Goal: Information Seeking & Learning: Learn about a topic

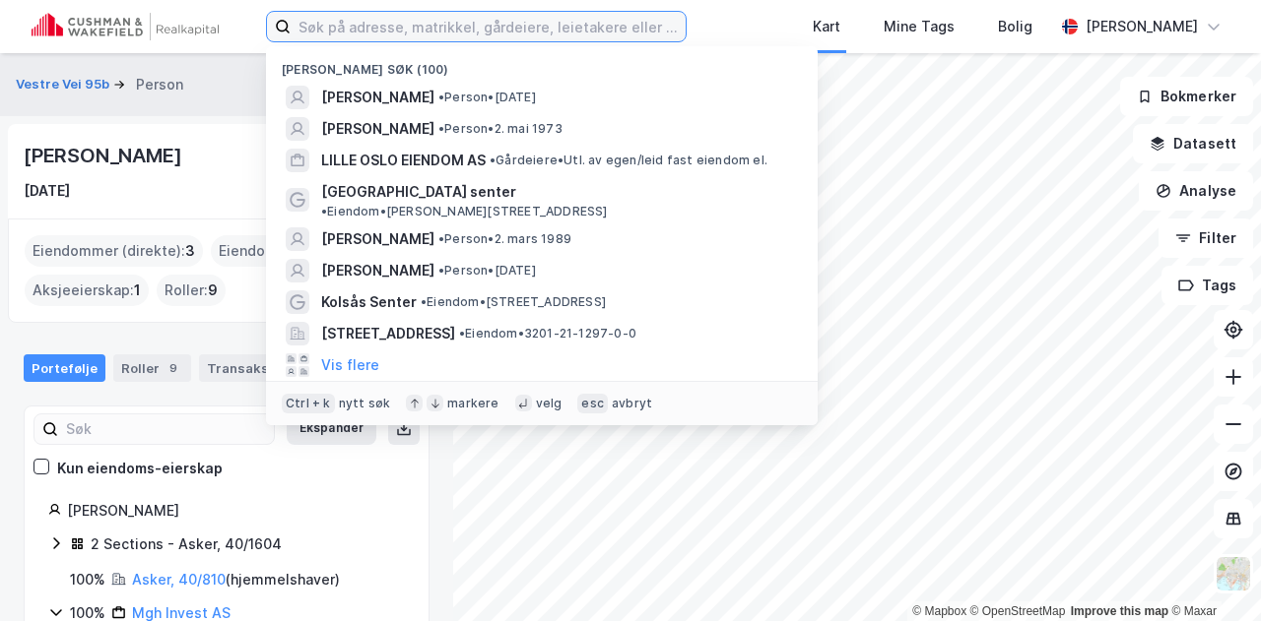
click at [494, 32] on input at bounding box center [488, 27] width 395 height 30
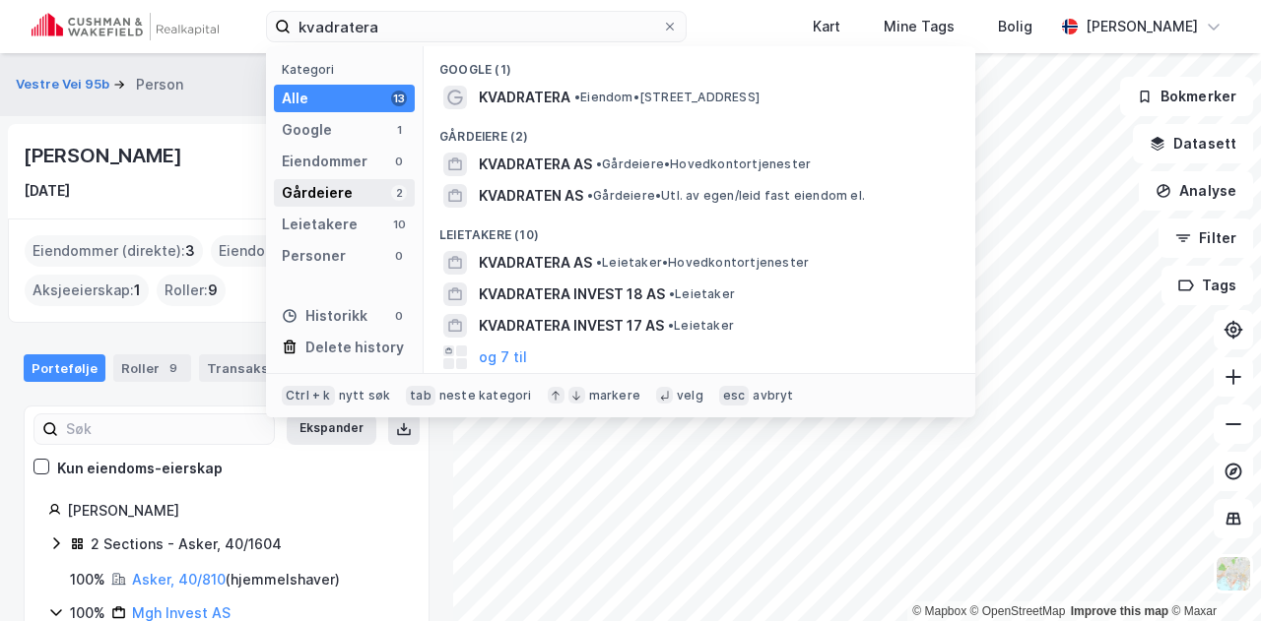
click at [353, 196] on div "Gårdeiere 2" at bounding box center [344, 193] width 141 height 28
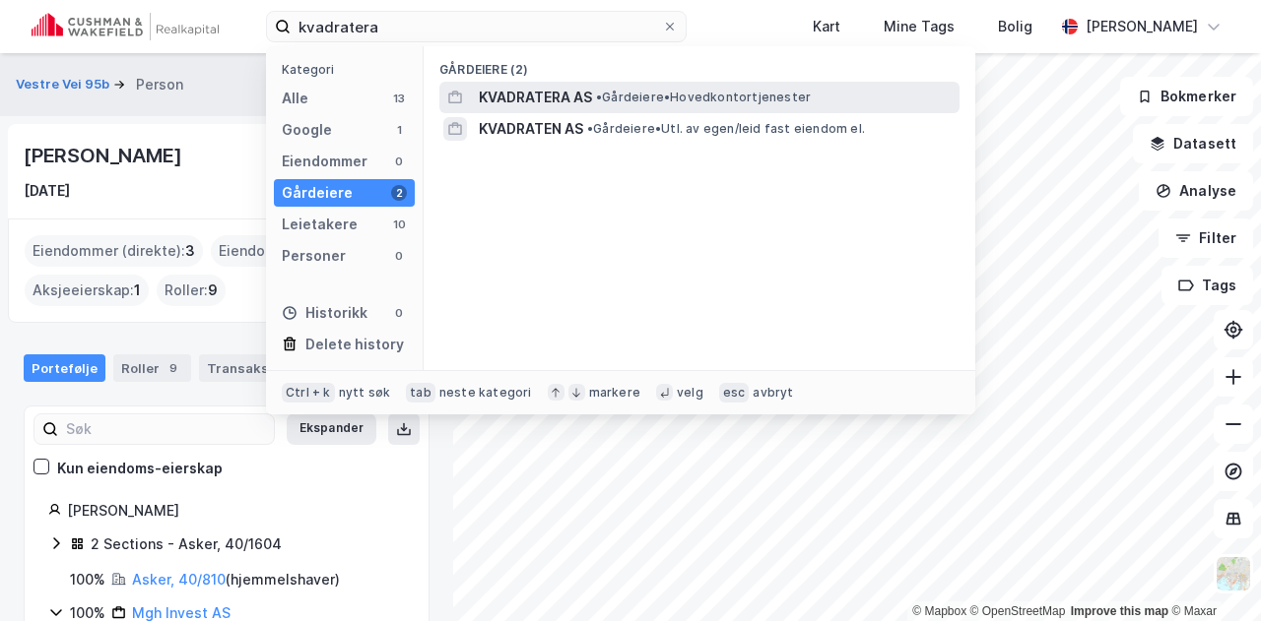
click at [539, 103] on span "KVADRATERA AS" at bounding box center [535, 98] width 113 height 24
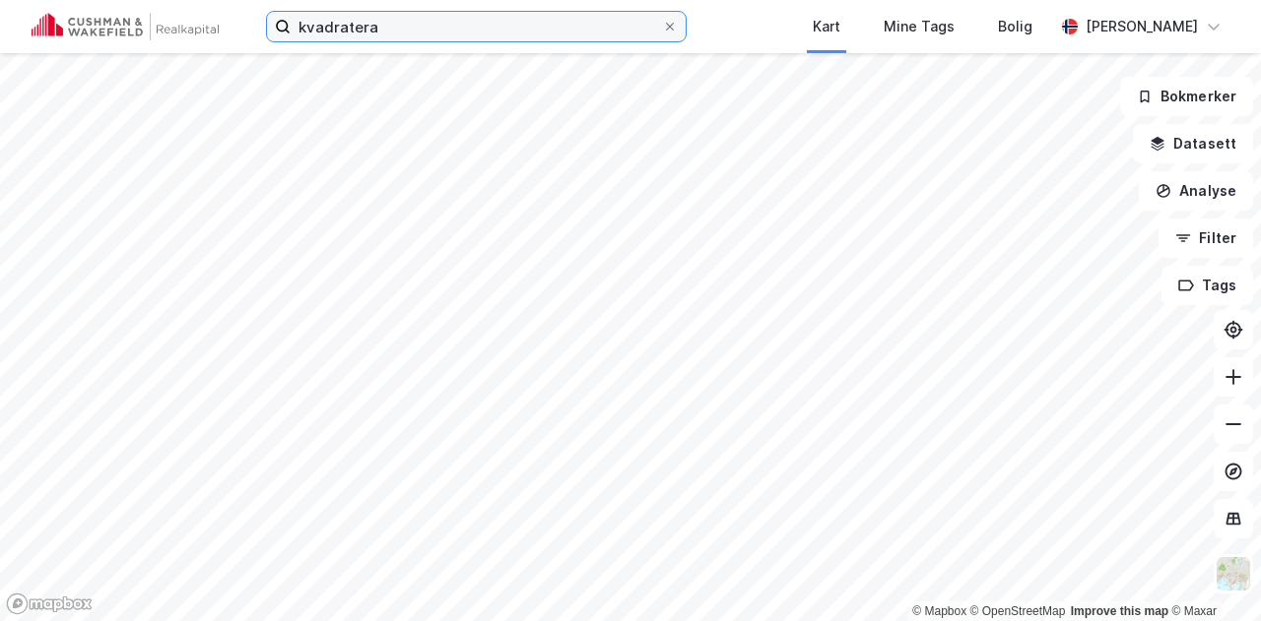
click at [382, 25] on input "kvadratera" at bounding box center [476, 27] width 371 height 30
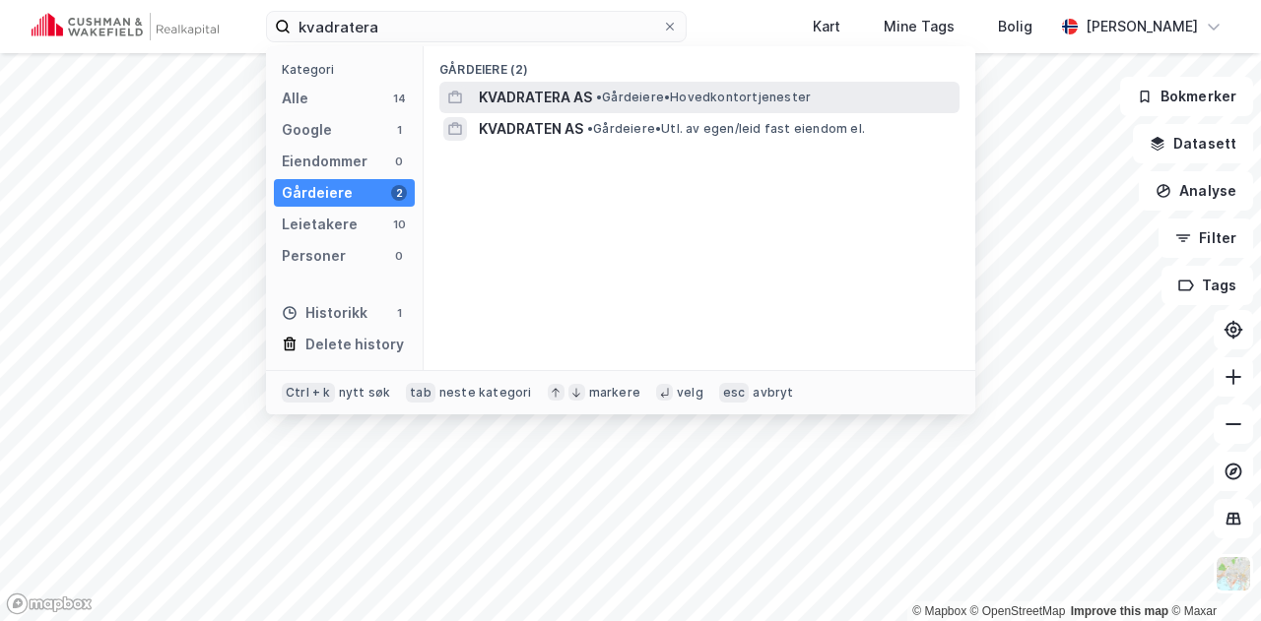
click at [501, 98] on span "KVADRATERA AS" at bounding box center [535, 98] width 113 height 24
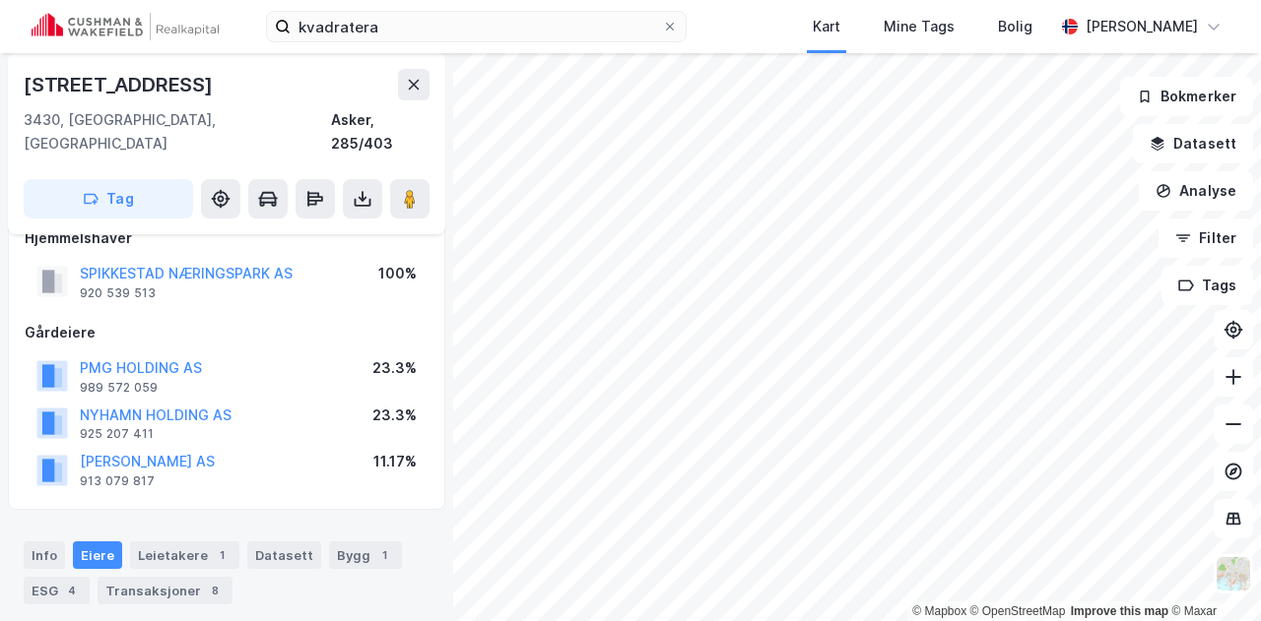
scroll to position [89, 0]
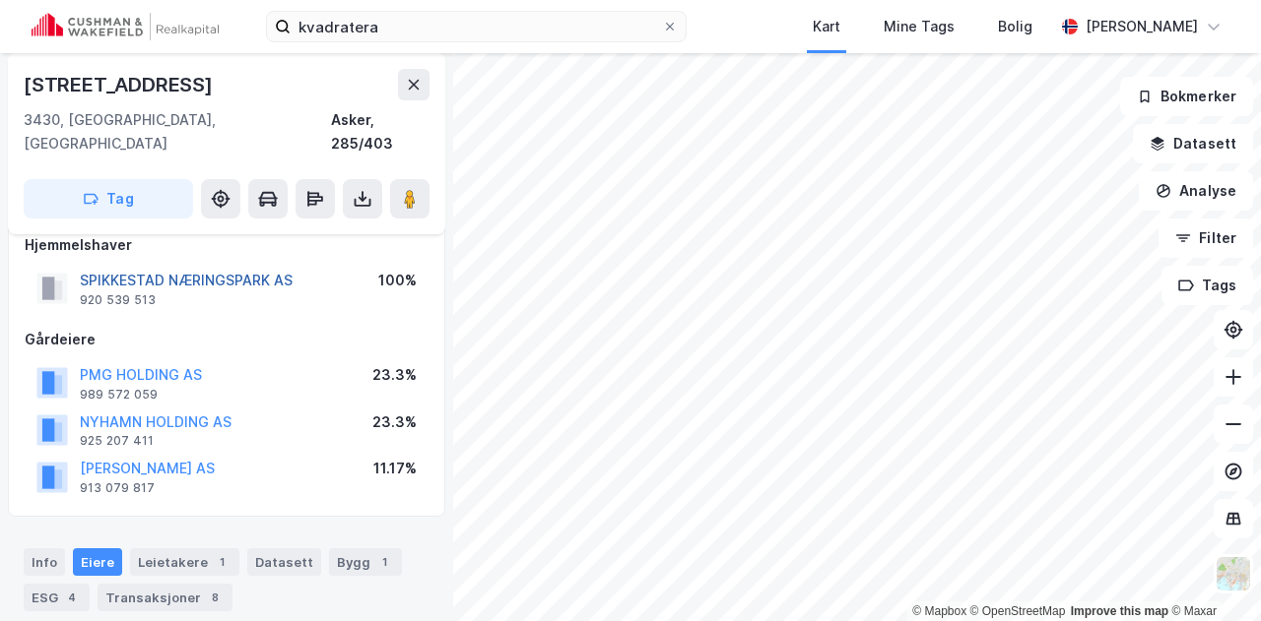
click at [0, 0] on button "SPIKKESTAD NÆRINGSPARK AS" at bounding box center [0, 0] width 0 height 0
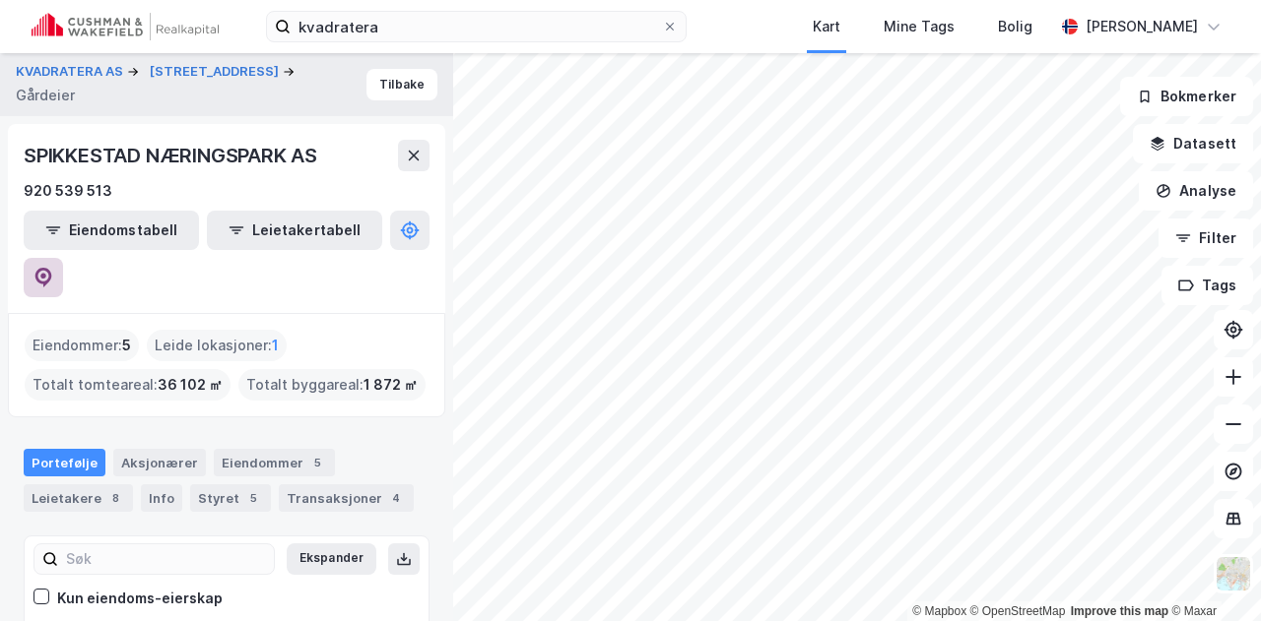
click at [52, 268] on icon at bounding box center [43, 278] width 17 height 20
click at [67, 82] on button "KVADRATERA AS" at bounding box center [71, 72] width 111 height 20
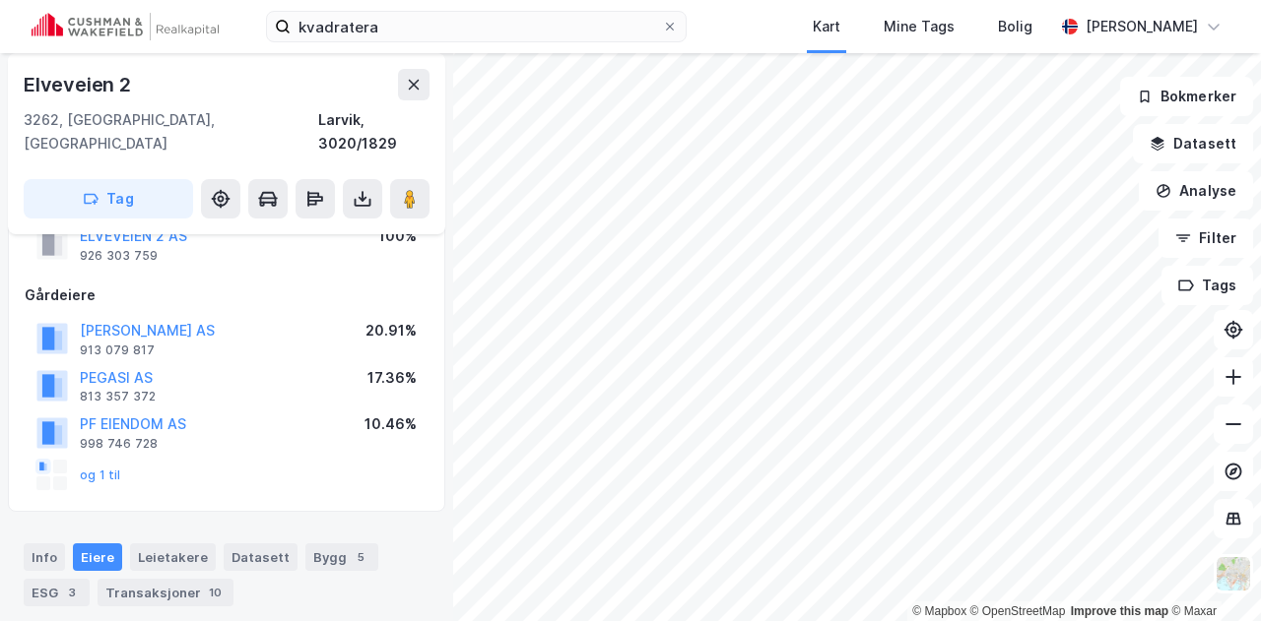
scroll to position [136, 0]
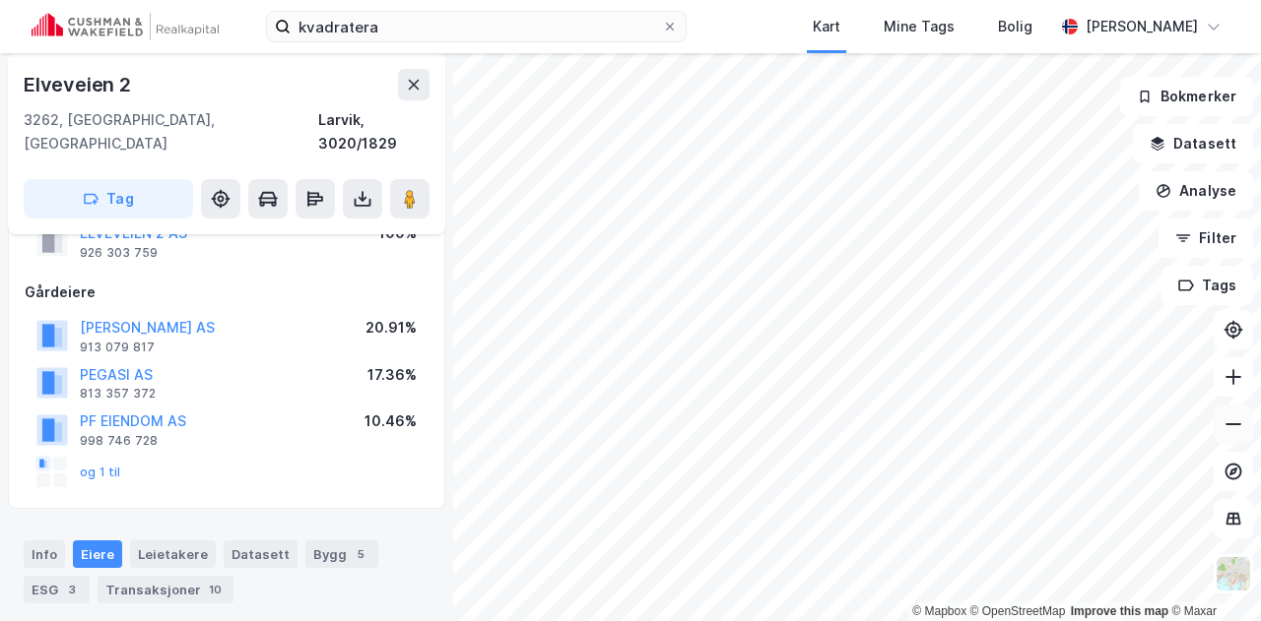
click at [1228, 431] on icon at bounding box center [1233, 425] width 20 height 20
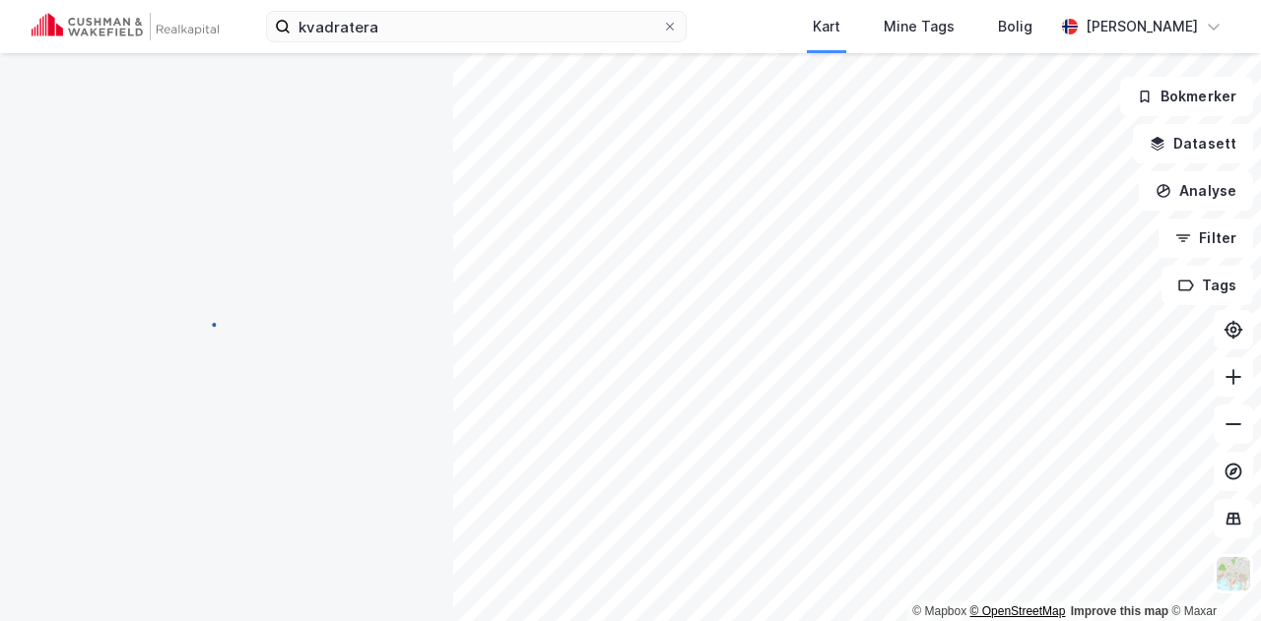
scroll to position [10, 0]
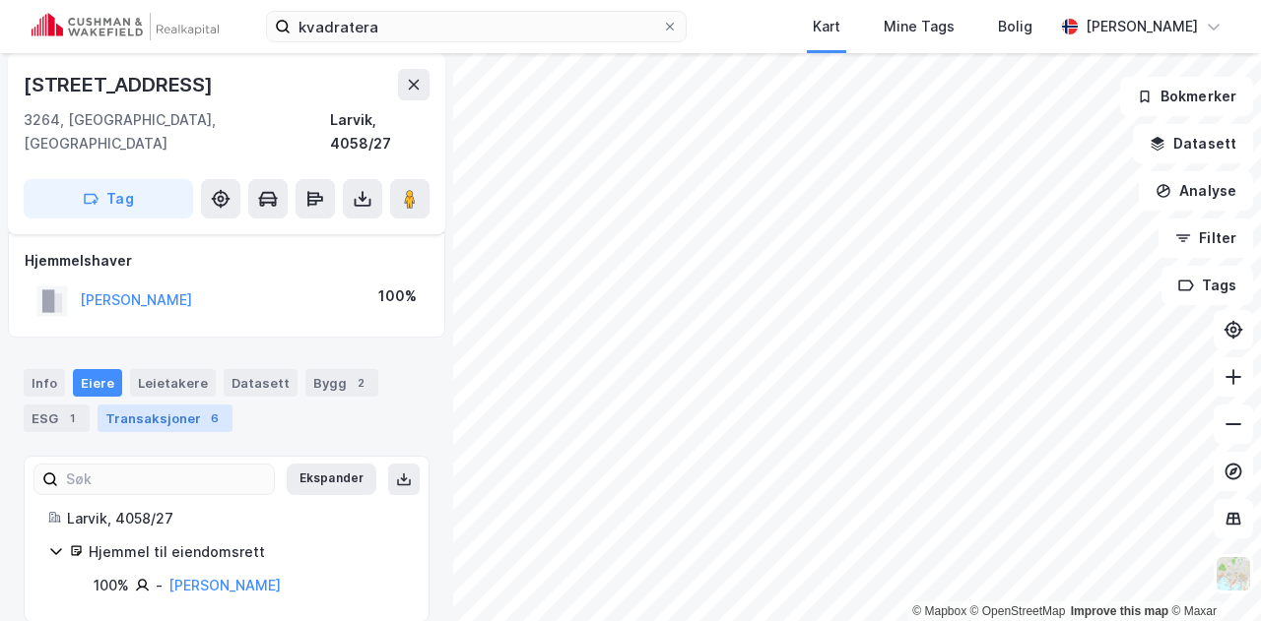
click at [173, 405] on div "Transaksjoner 6" at bounding box center [164, 419] width 135 height 28
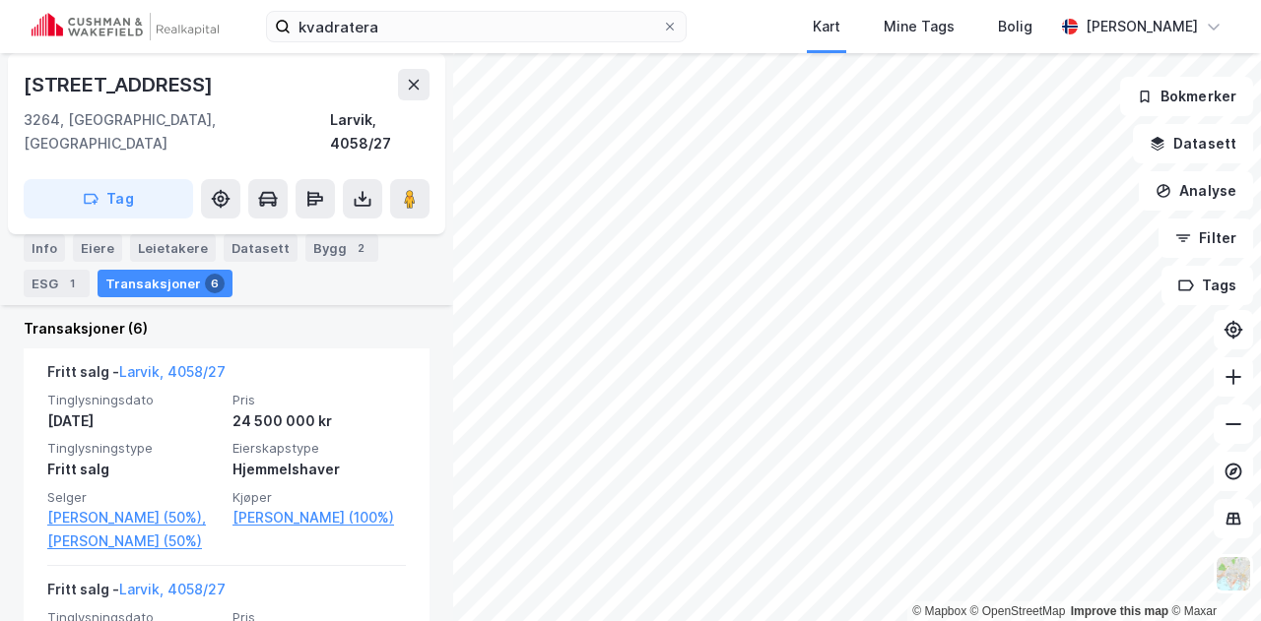
scroll to position [472, 0]
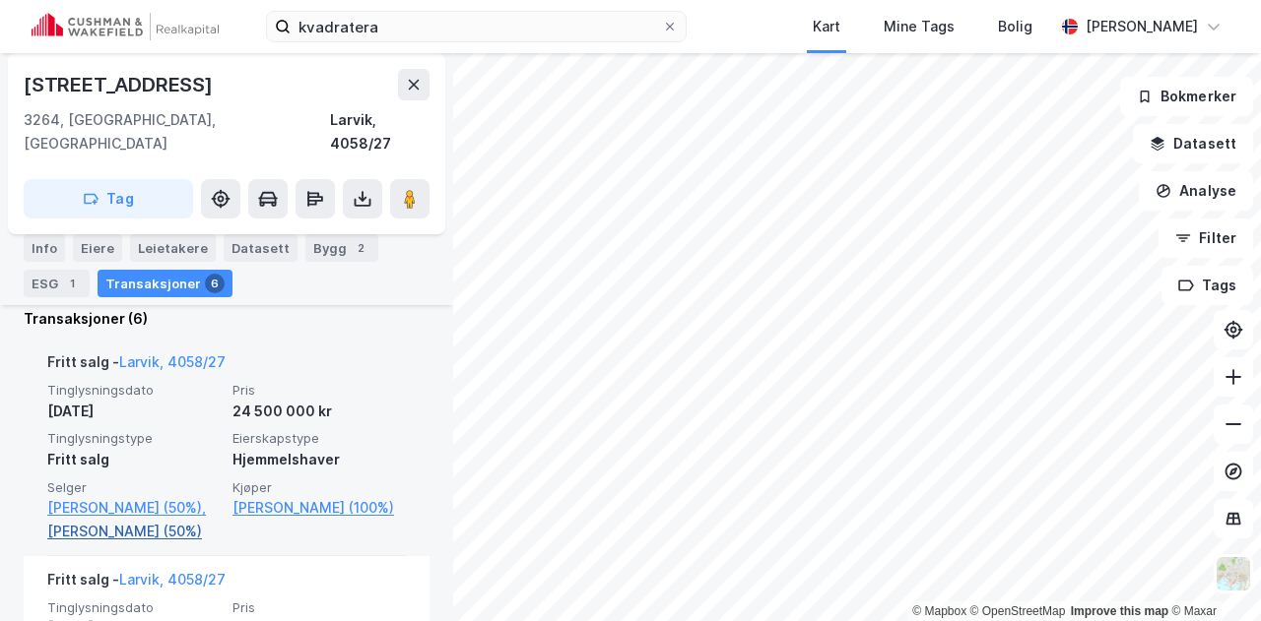
click at [130, 536] on link "[PERSON_NAME] (50%)" at bounding box center [133, 532] width 173 height 24
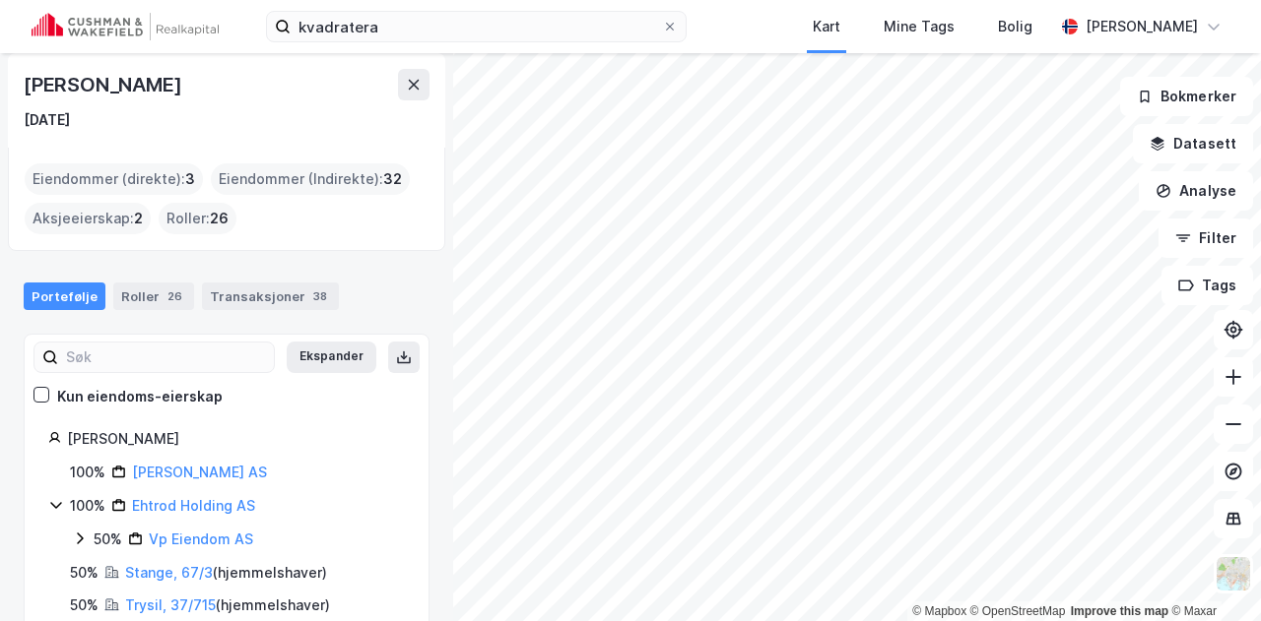
scroll to position [82, 0]
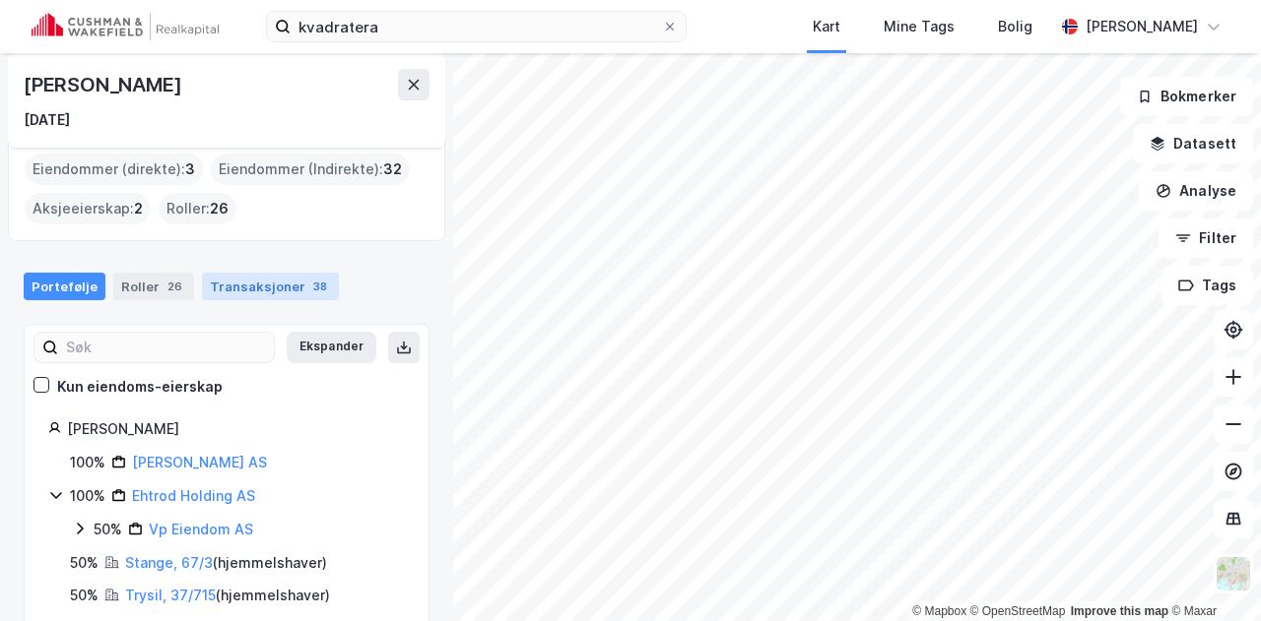
click at [258, 287] on div "Transaksjoner 38" at bounding box center [270, 287] width 137 height 28
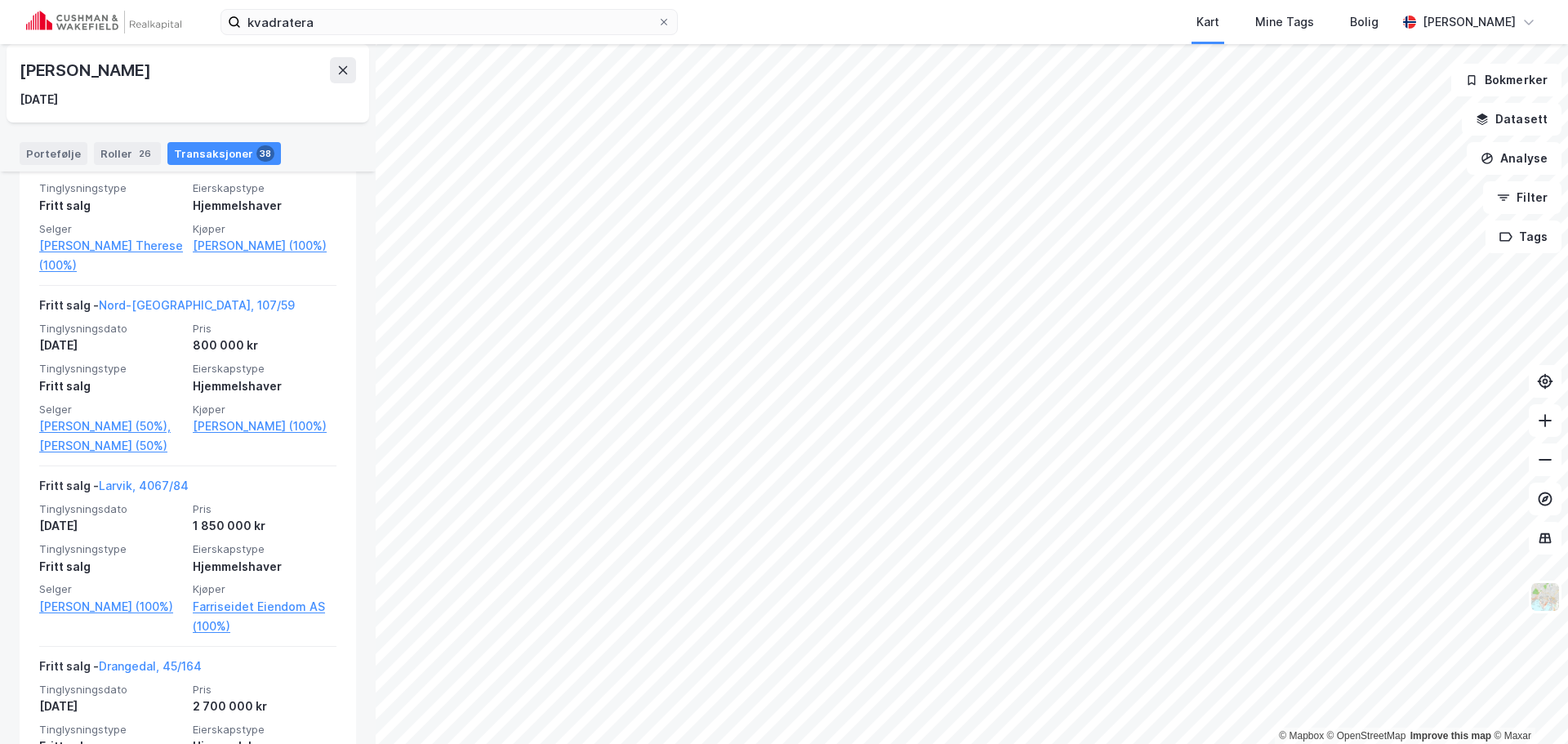
scroll to position [3954, 0]
click at [347, 71] on icon at bounding box center [343, 71] width 13 height 13
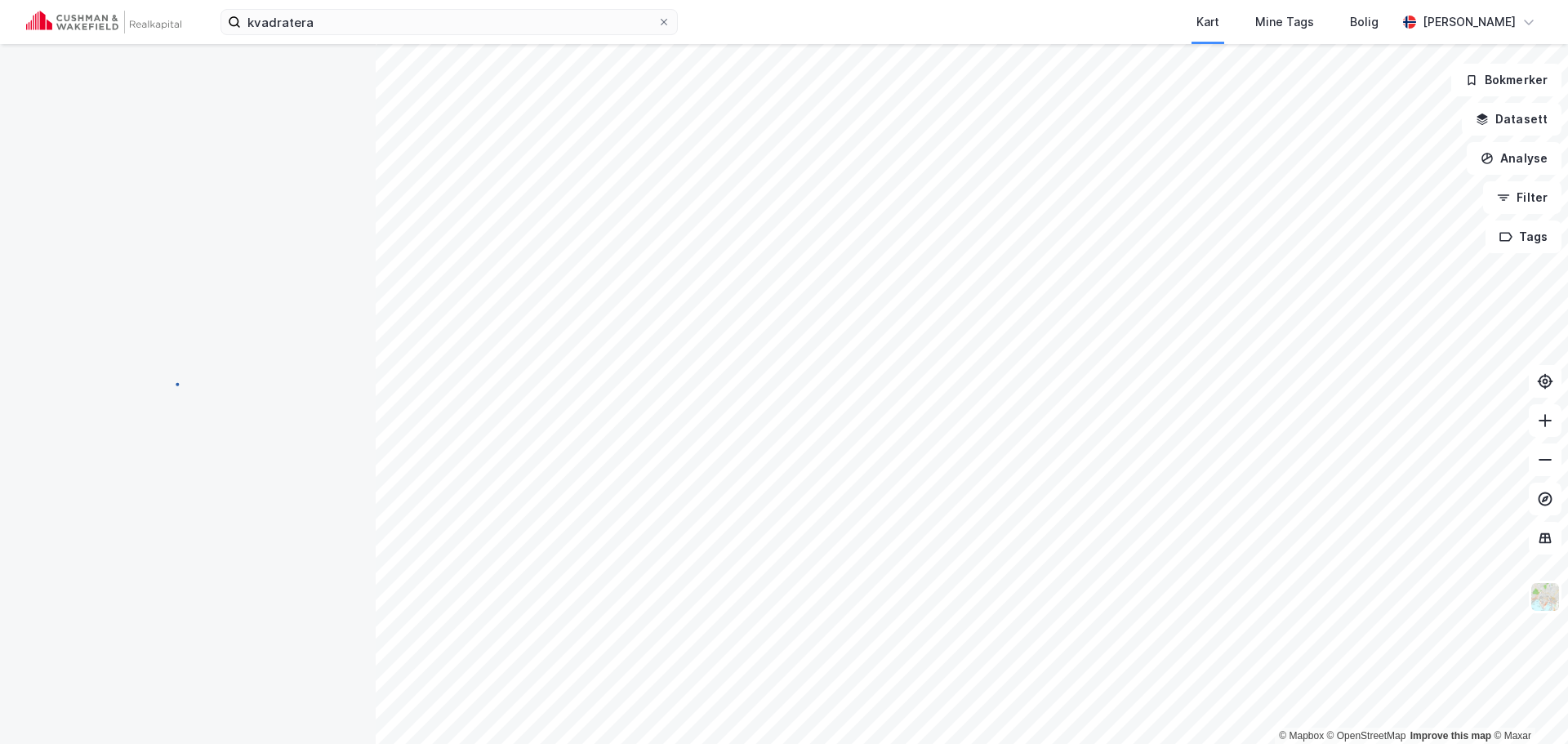
scroll to position [1, 0]
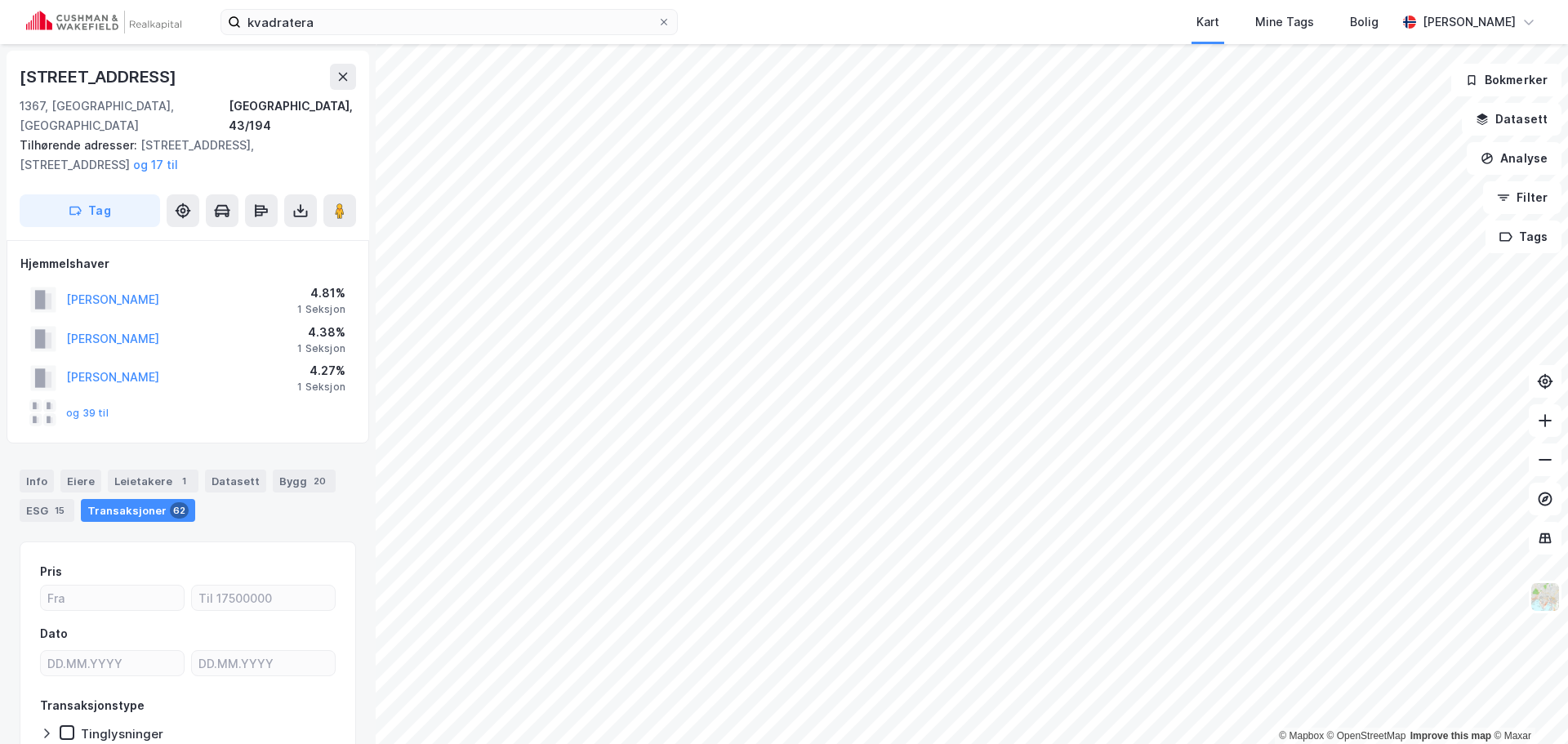
scroll to position [1, 0]
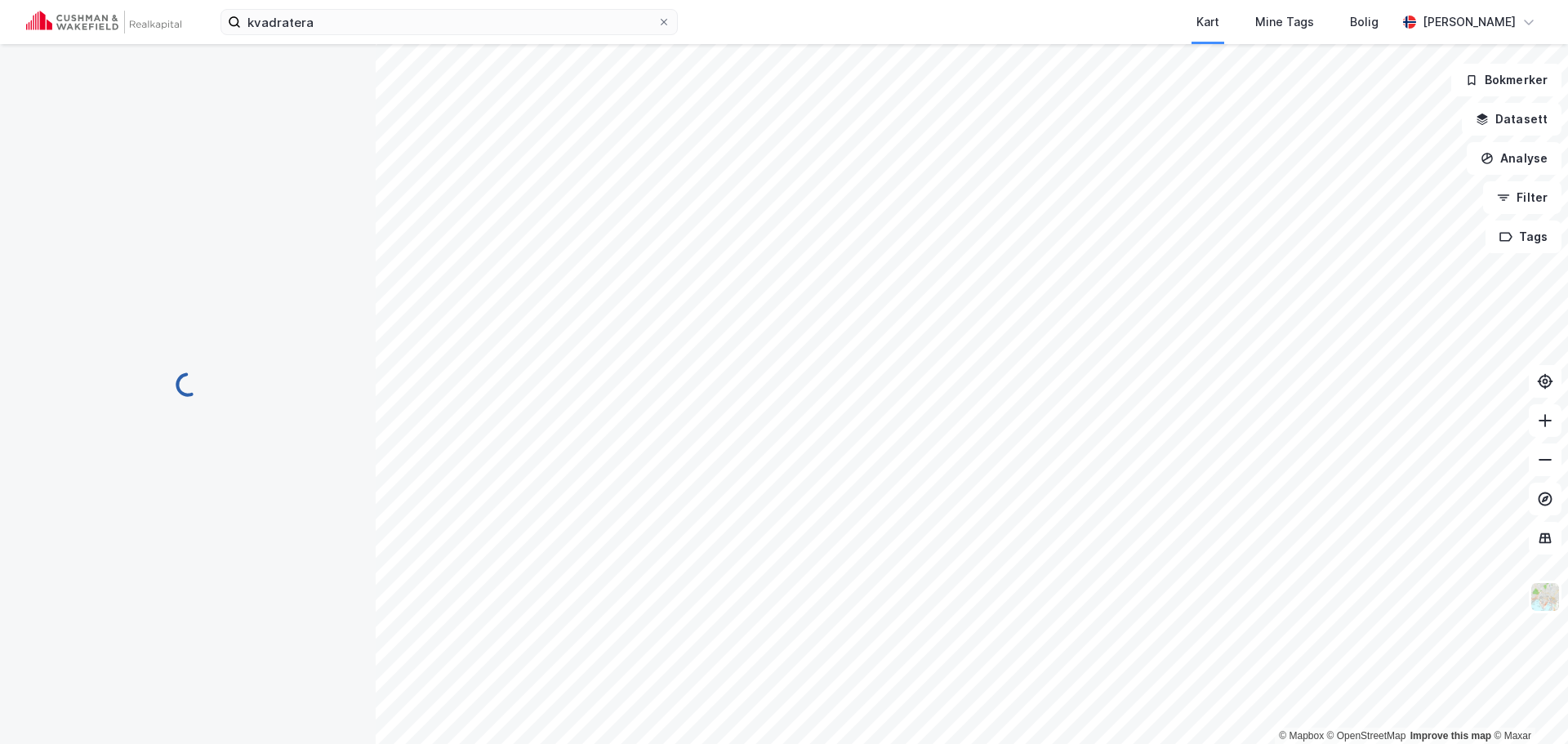
scroll to position [1, 0]
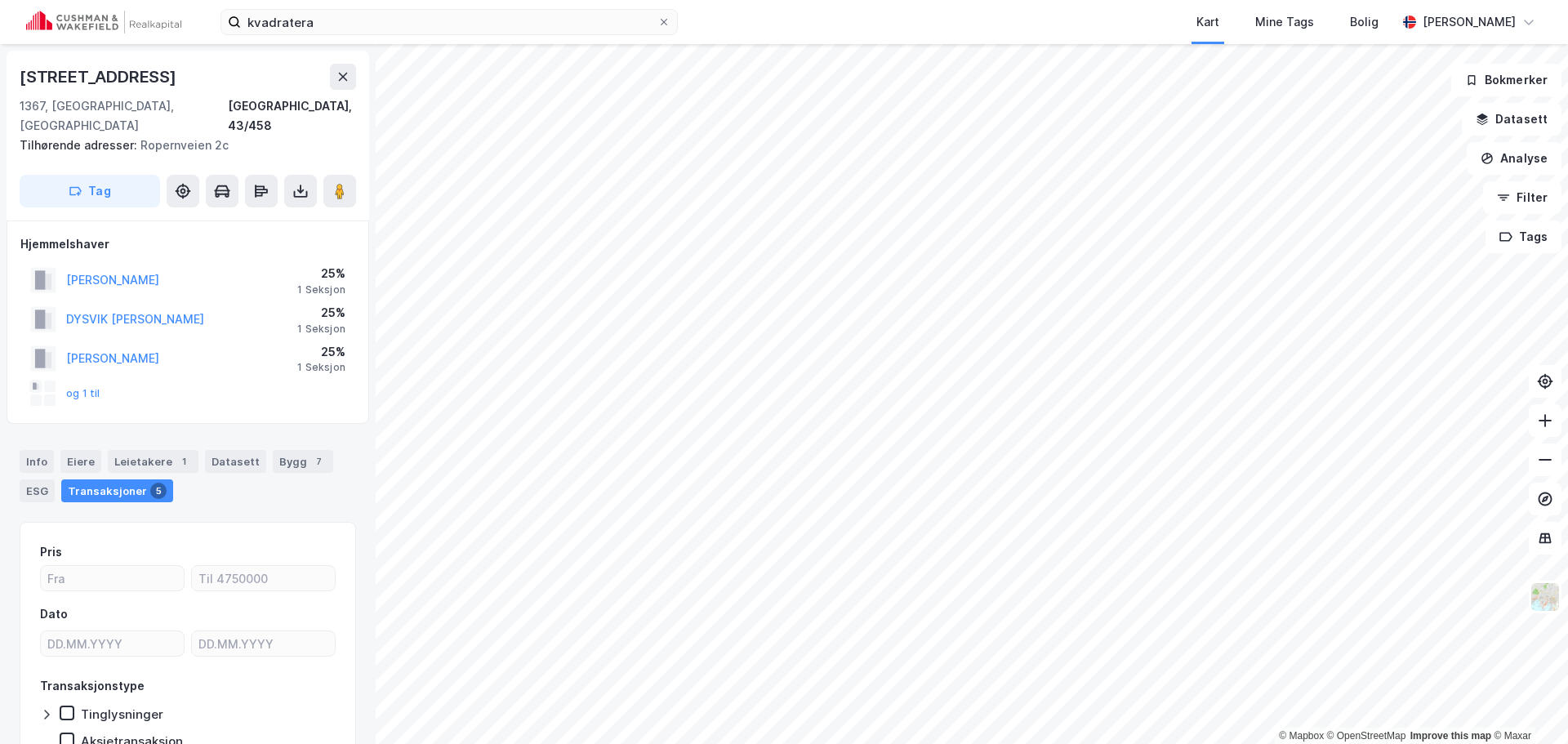
scroll to position [1, 0]
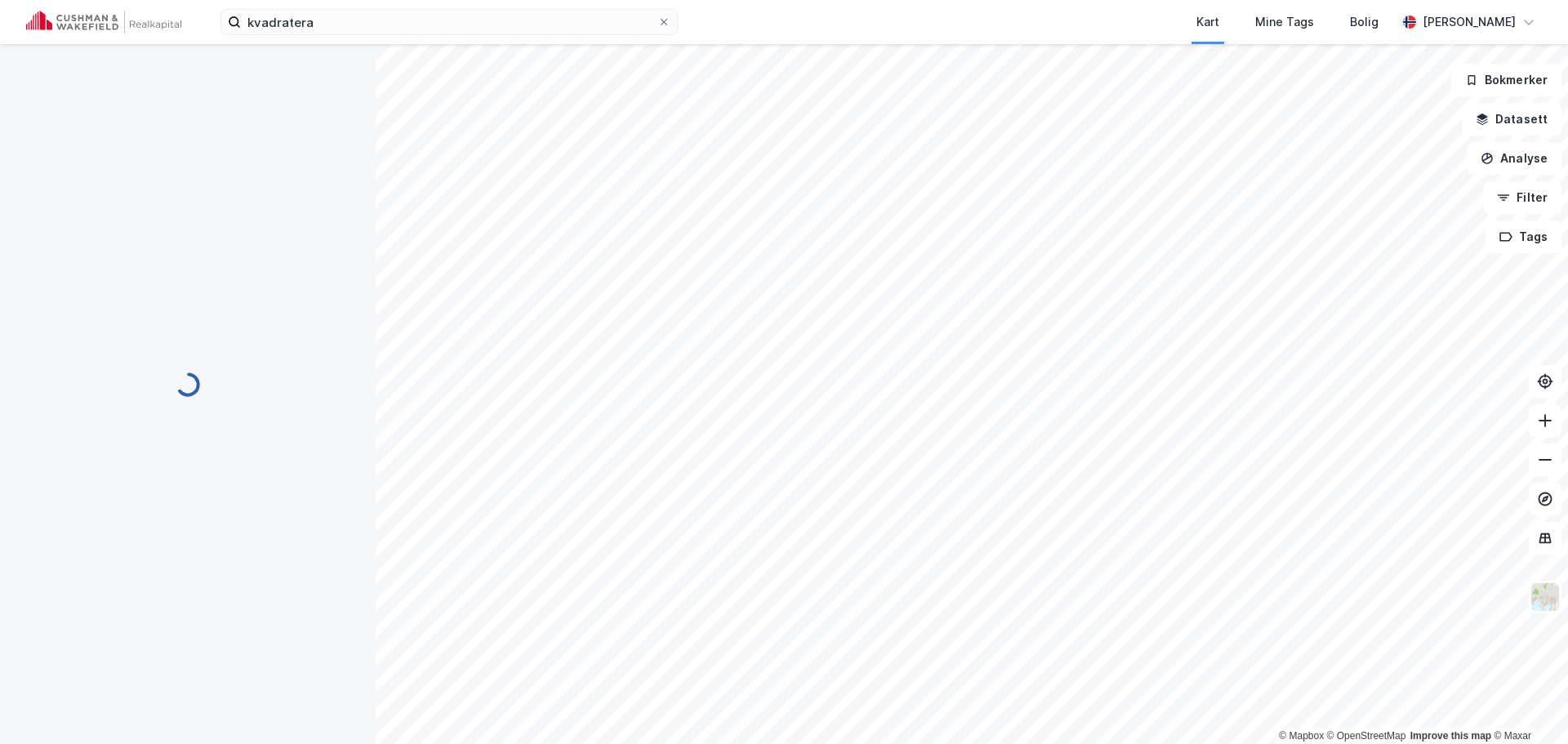
scroll to position [1, 0]
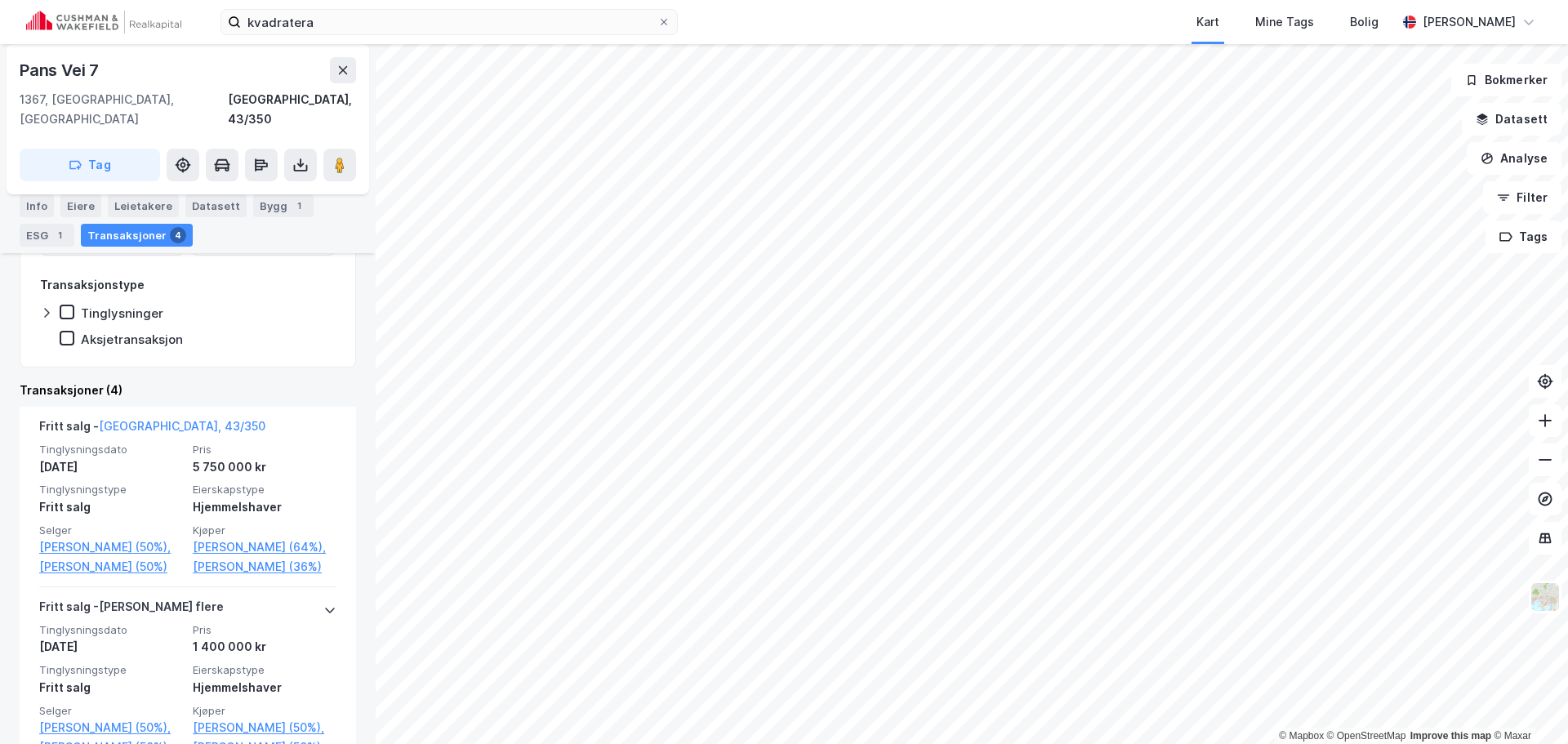
scroll to position [327, 0]
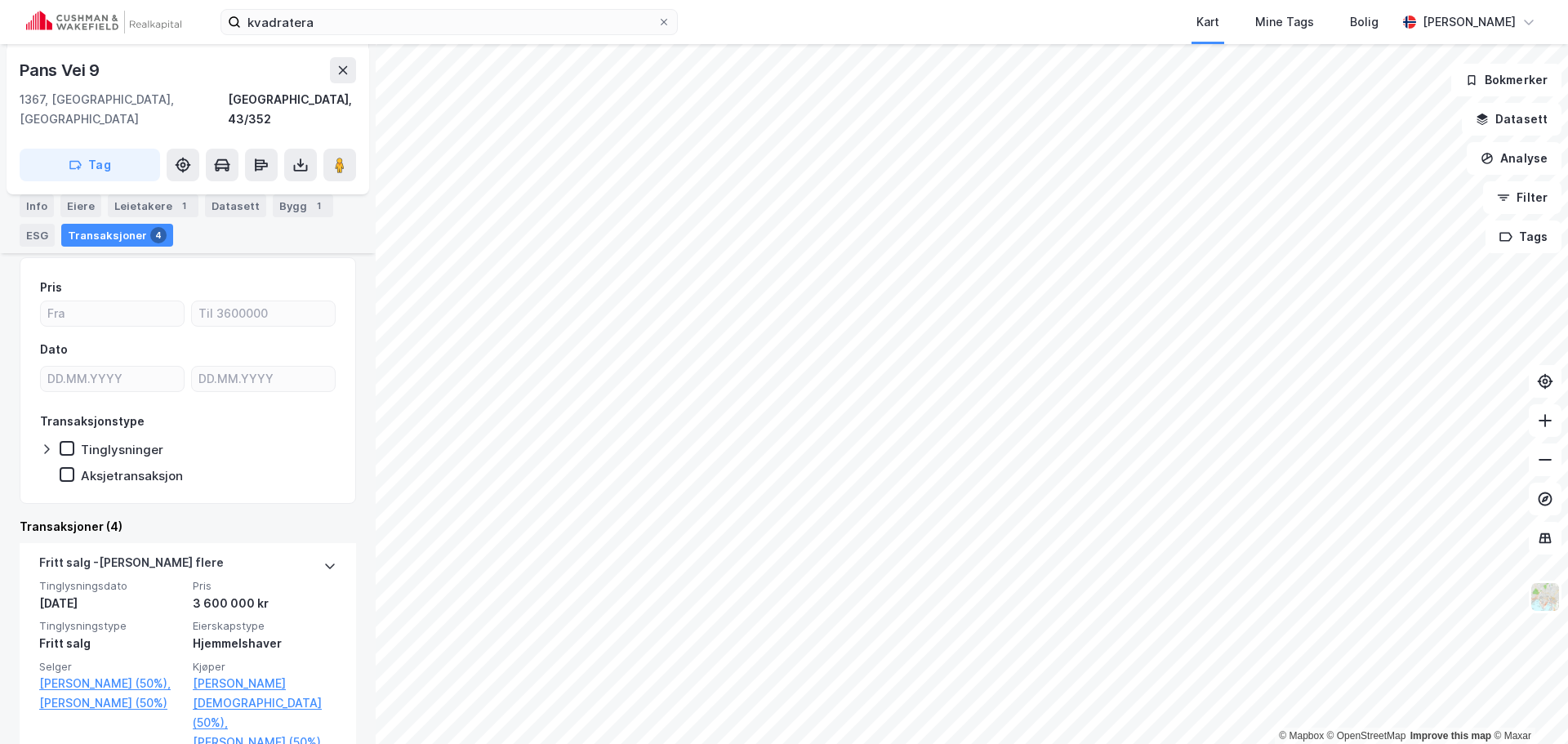
scroll to position [163, 0]
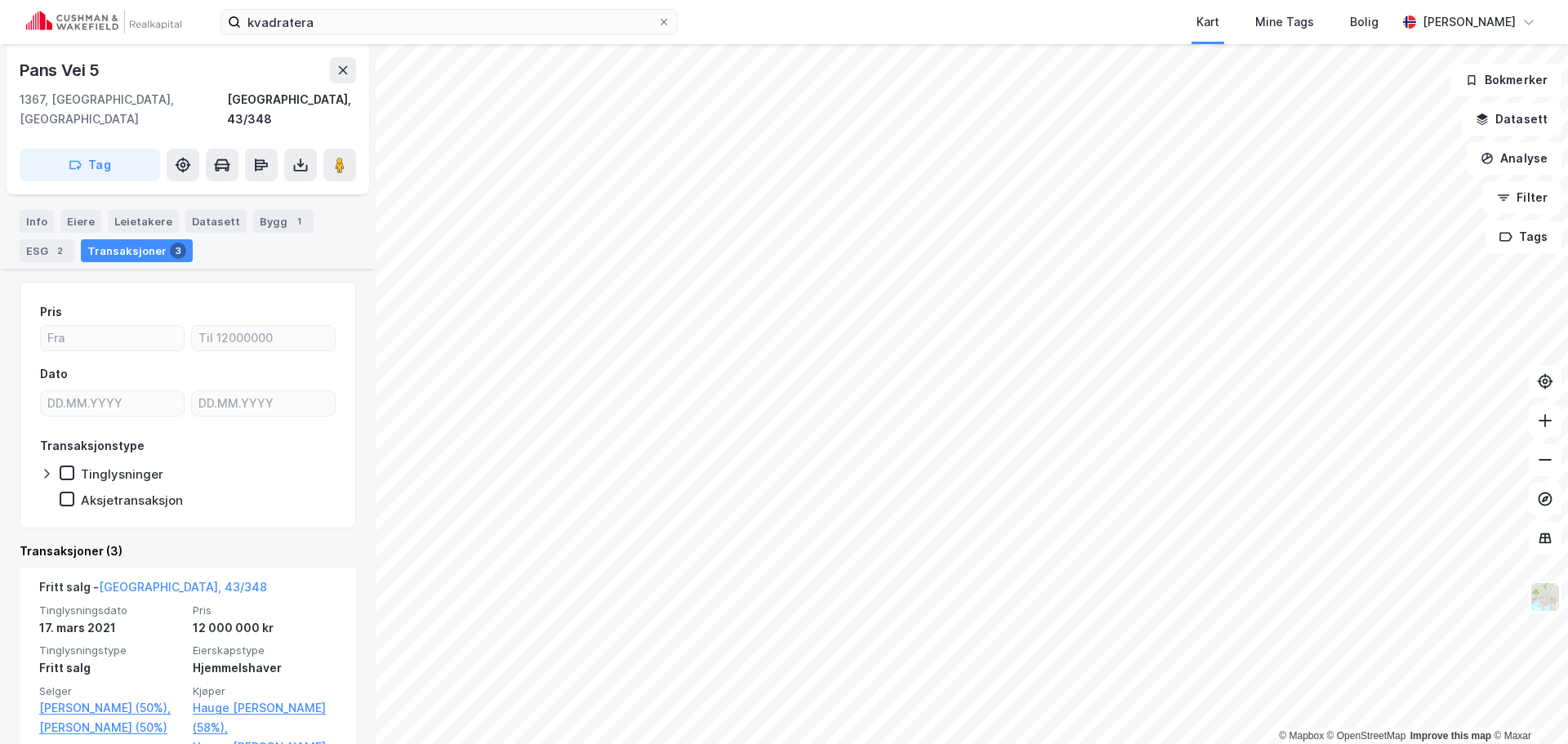
scroll to position [163, 0]
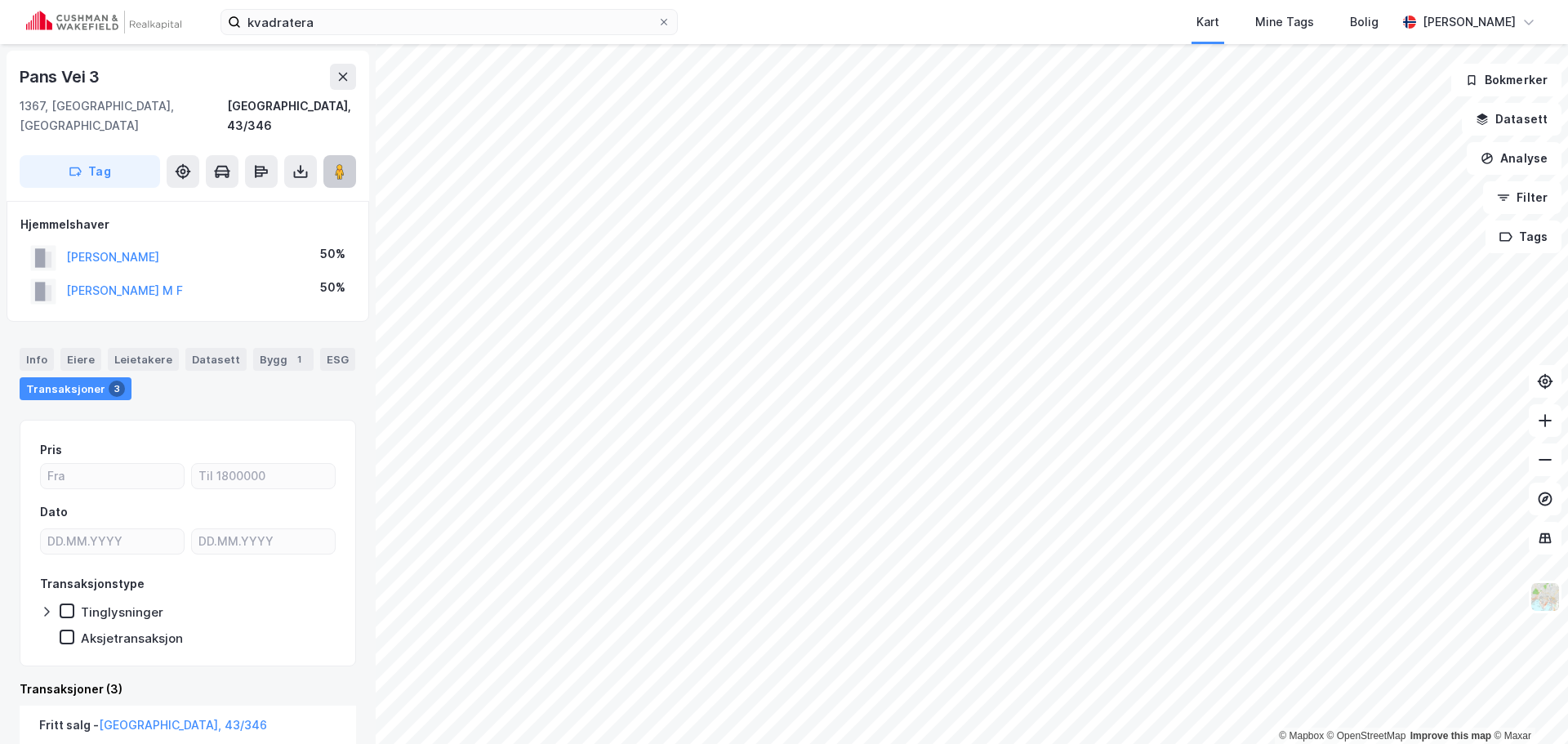
click at [340, 163] on image at bounding box center [340, 172] width 10 height 17
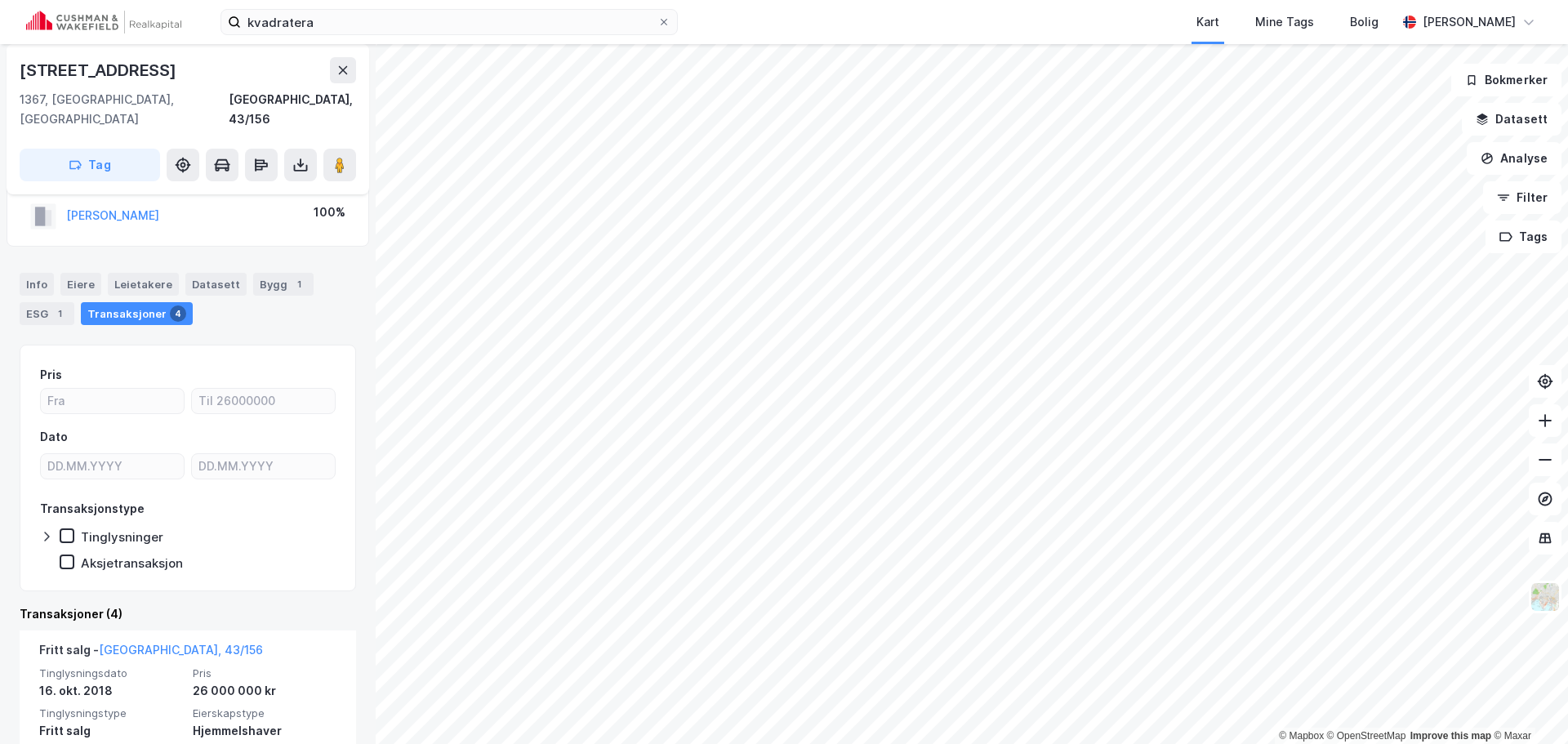
scroll to position [81, 0]
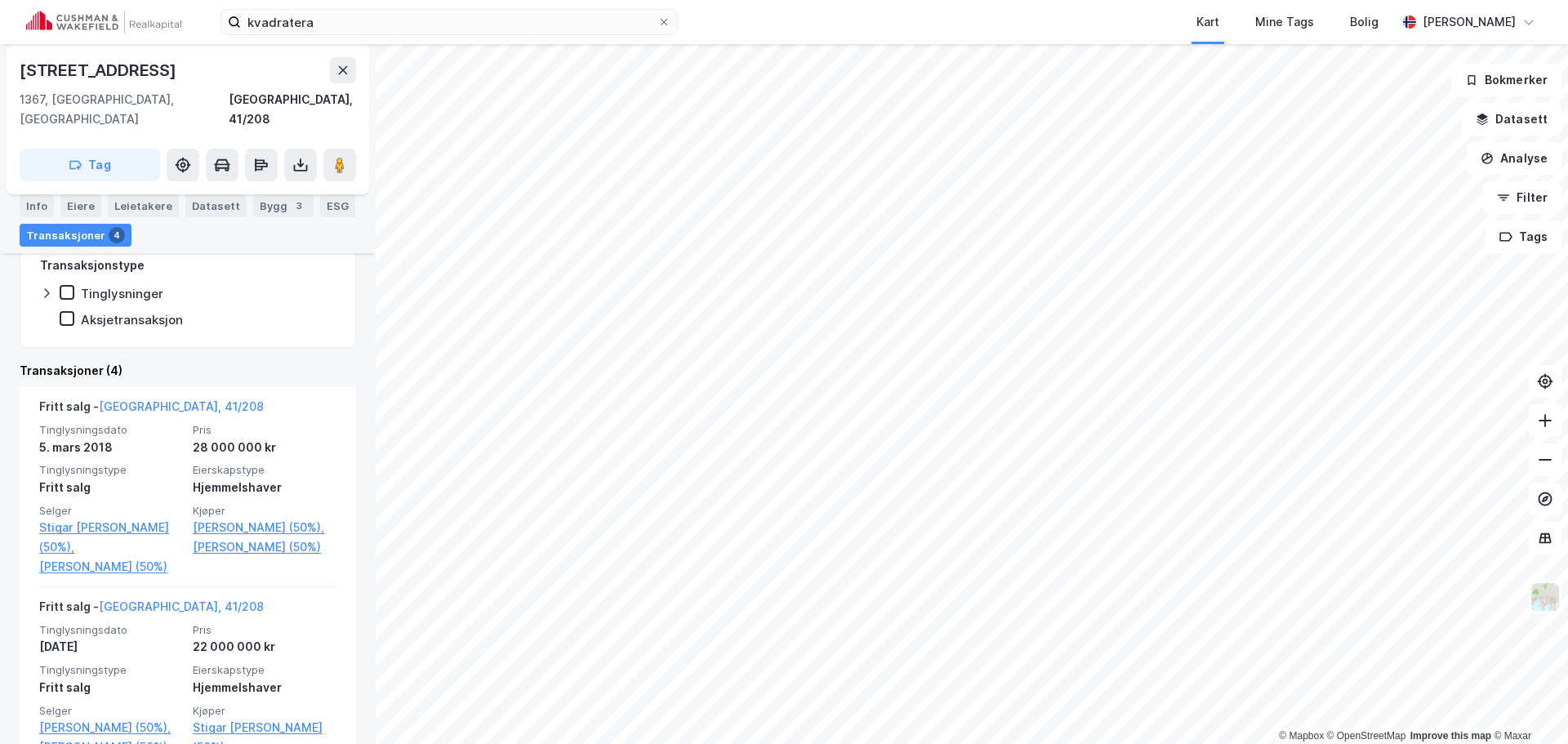
scroll to position [408, 0]
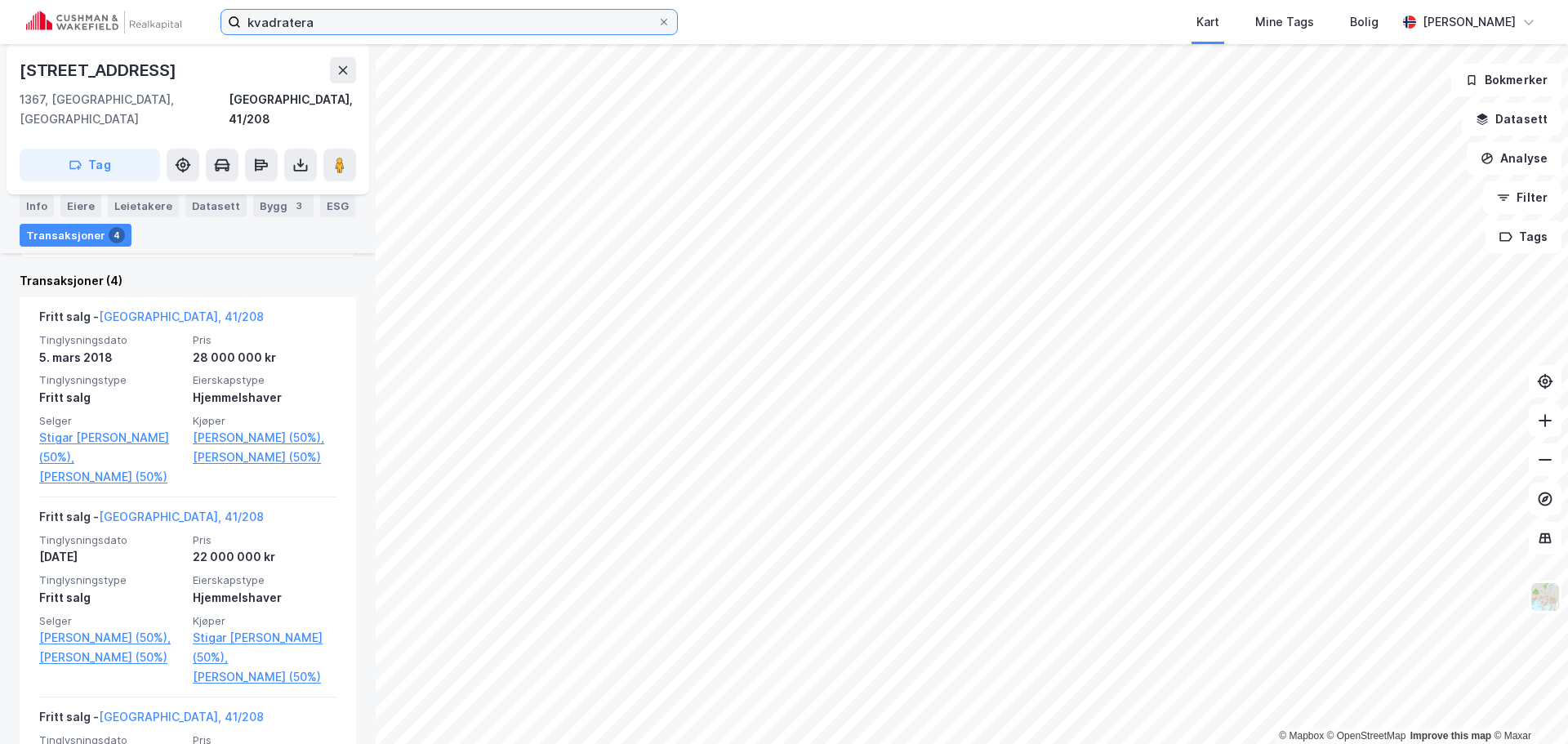
click at [510, 27] on input "kvadratera" at bounding box center [449, 22] width 416 height 25
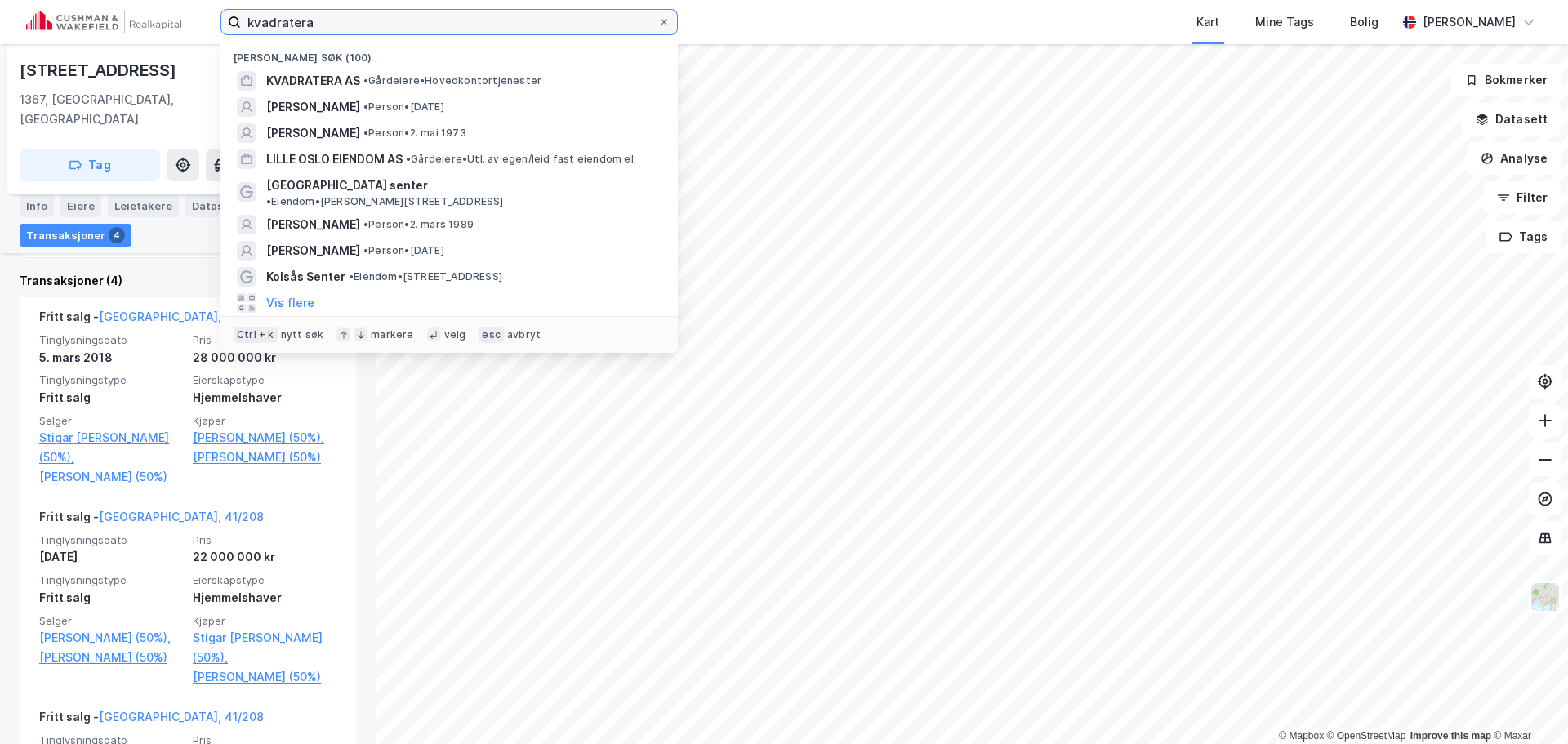
click at [510, 27] on input "kvadratera" at bounding box center [449, 22] width 416 height 25
paste input "Øvre Smestadvei 21 F"
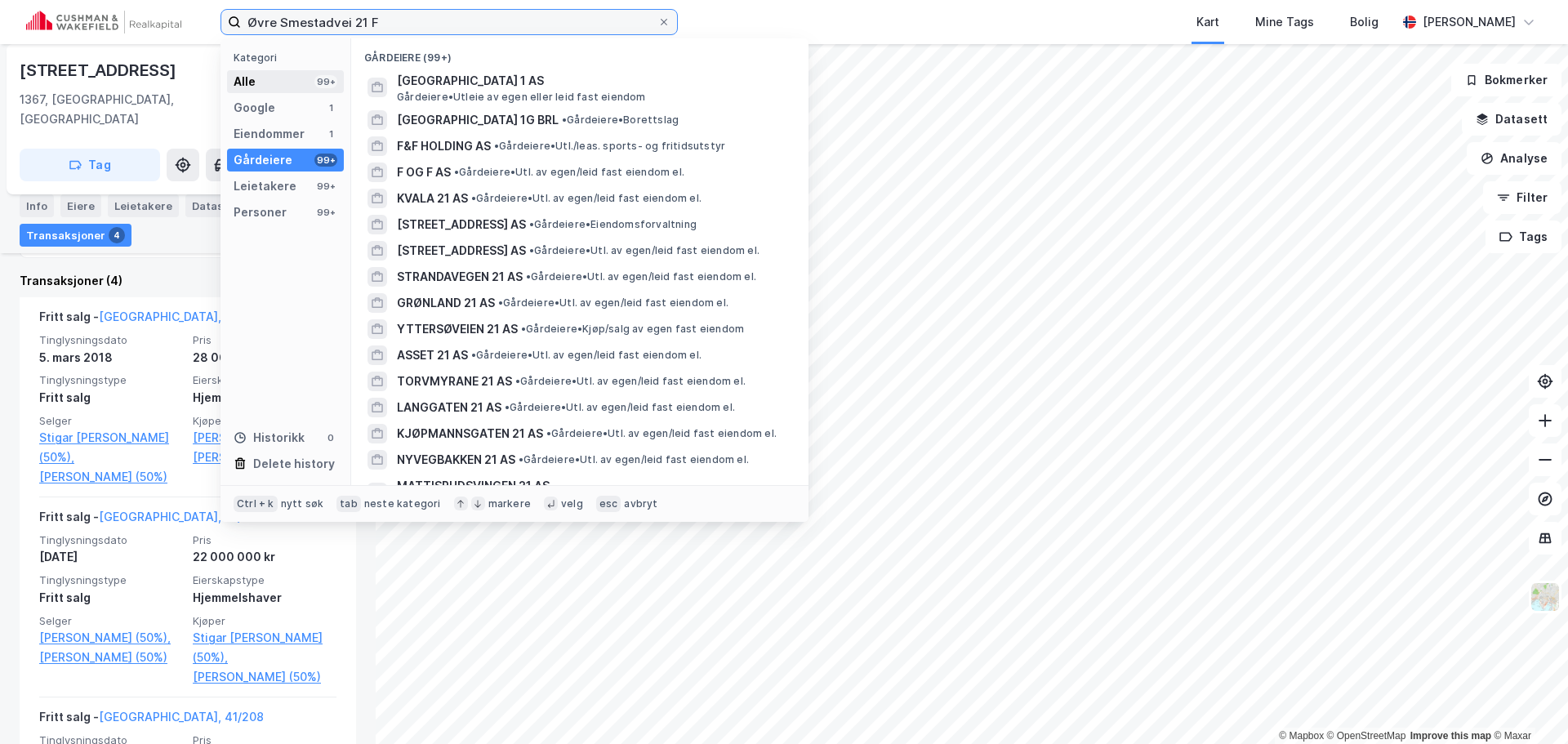
type input "Øvre Smestadvei 21 F"
click at [287, 74] on div "Alle 99+" at bounding box center [285, 82] width 117 height 23
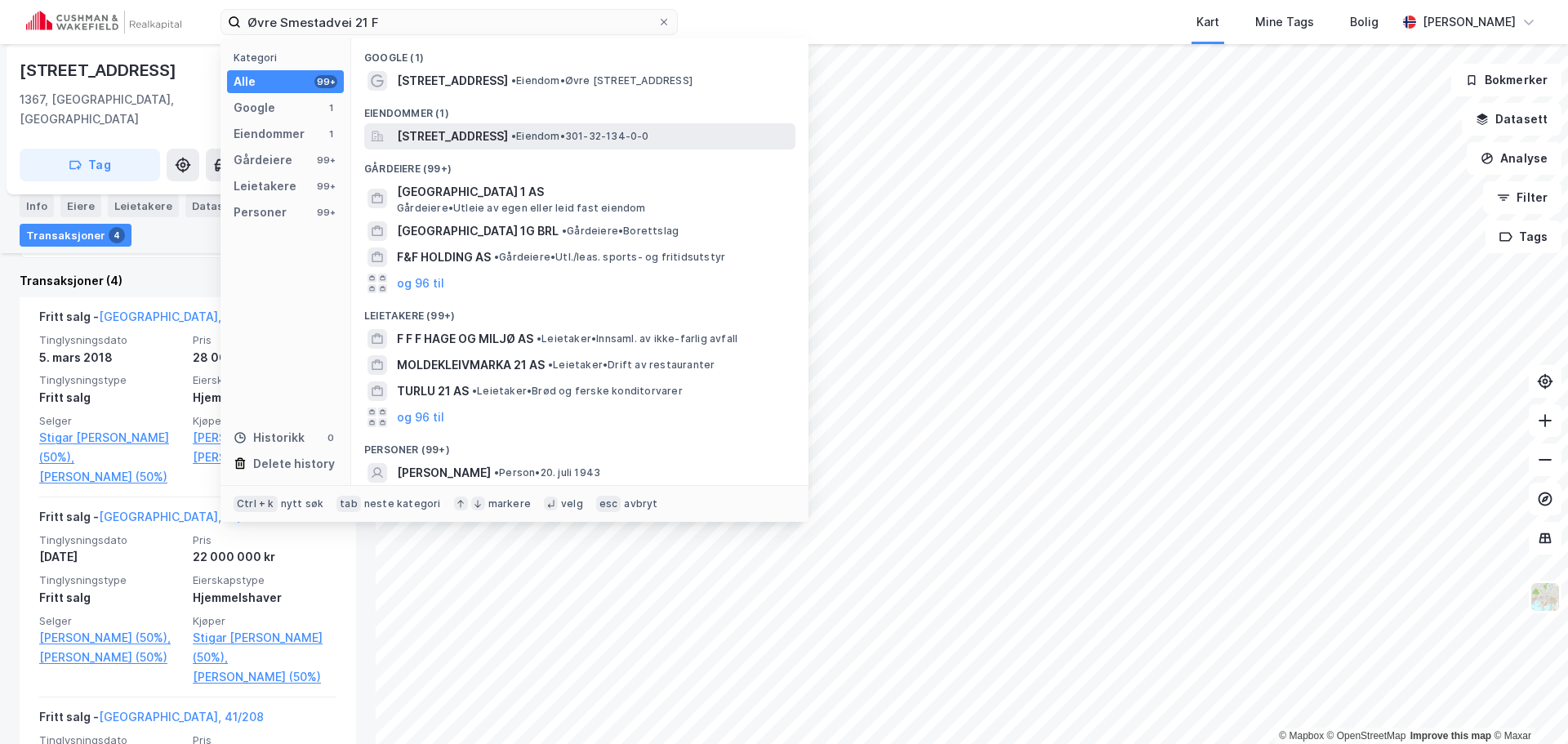
click at [446, 135] on span "[STREET_ADDRESS]" at bounding box center [453, 137] width 111 height 20
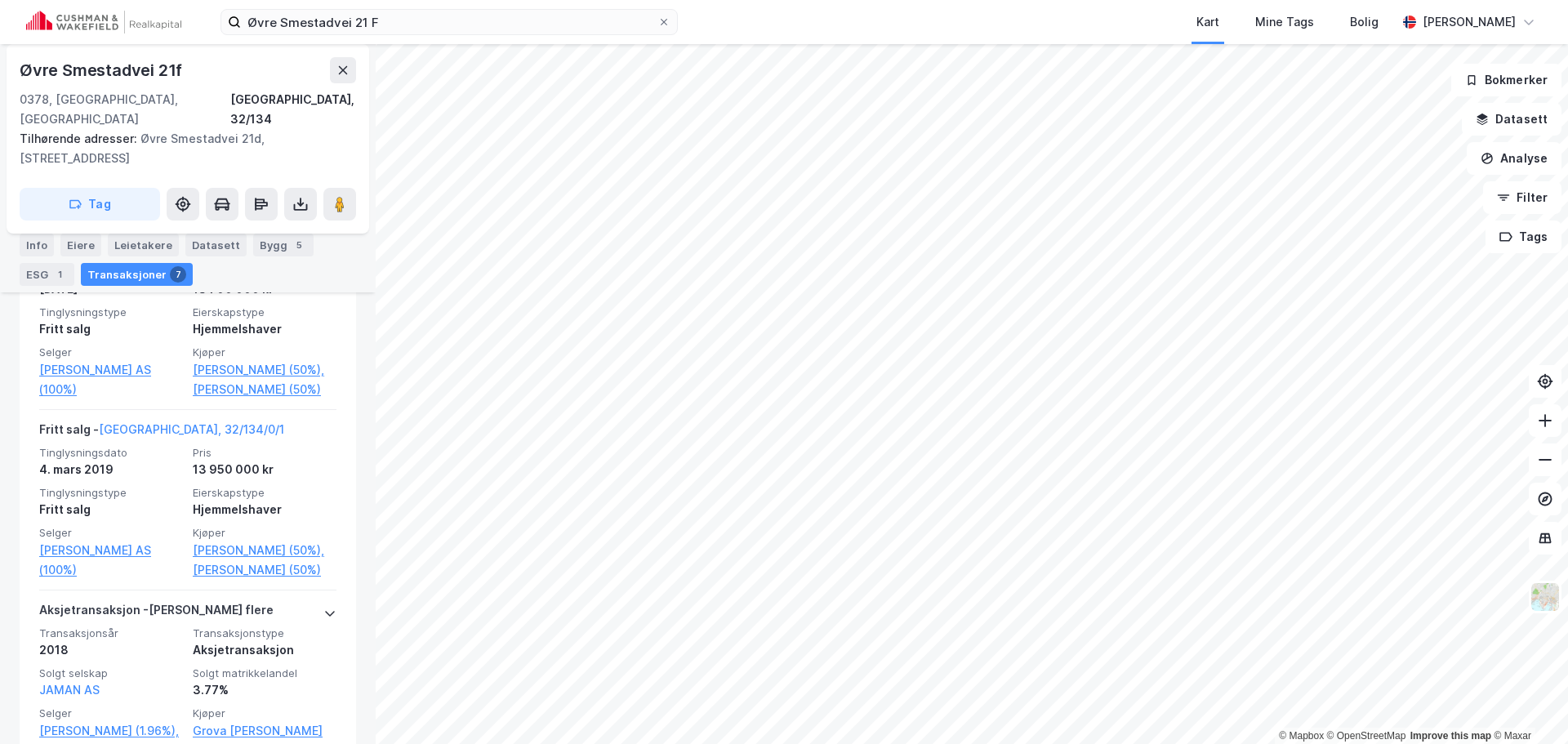
scroll to position [819, 0]
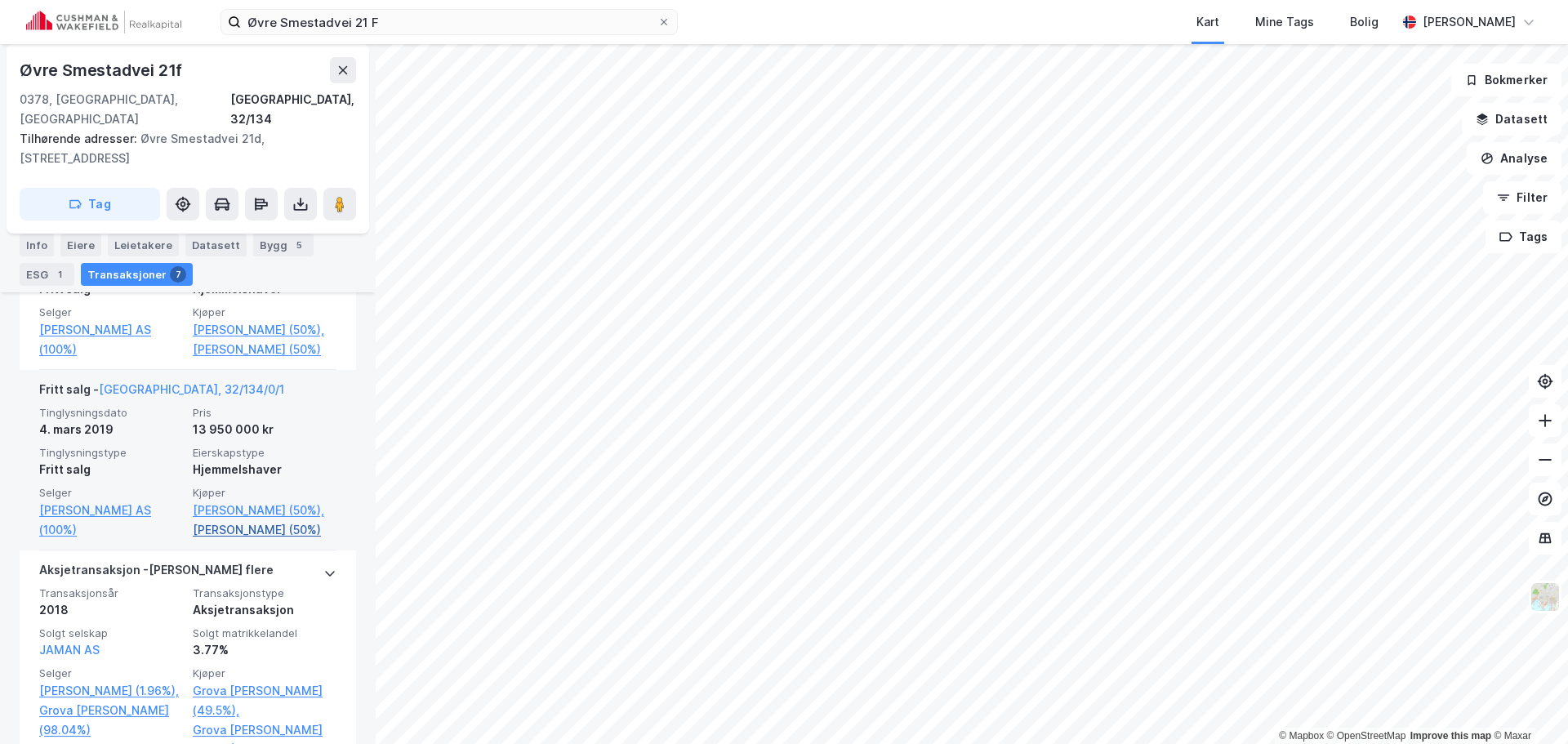
click at [239, 514] on link "[PERSON_NAME] (50%)" at bounding box center [264, 530] width 143 height 20
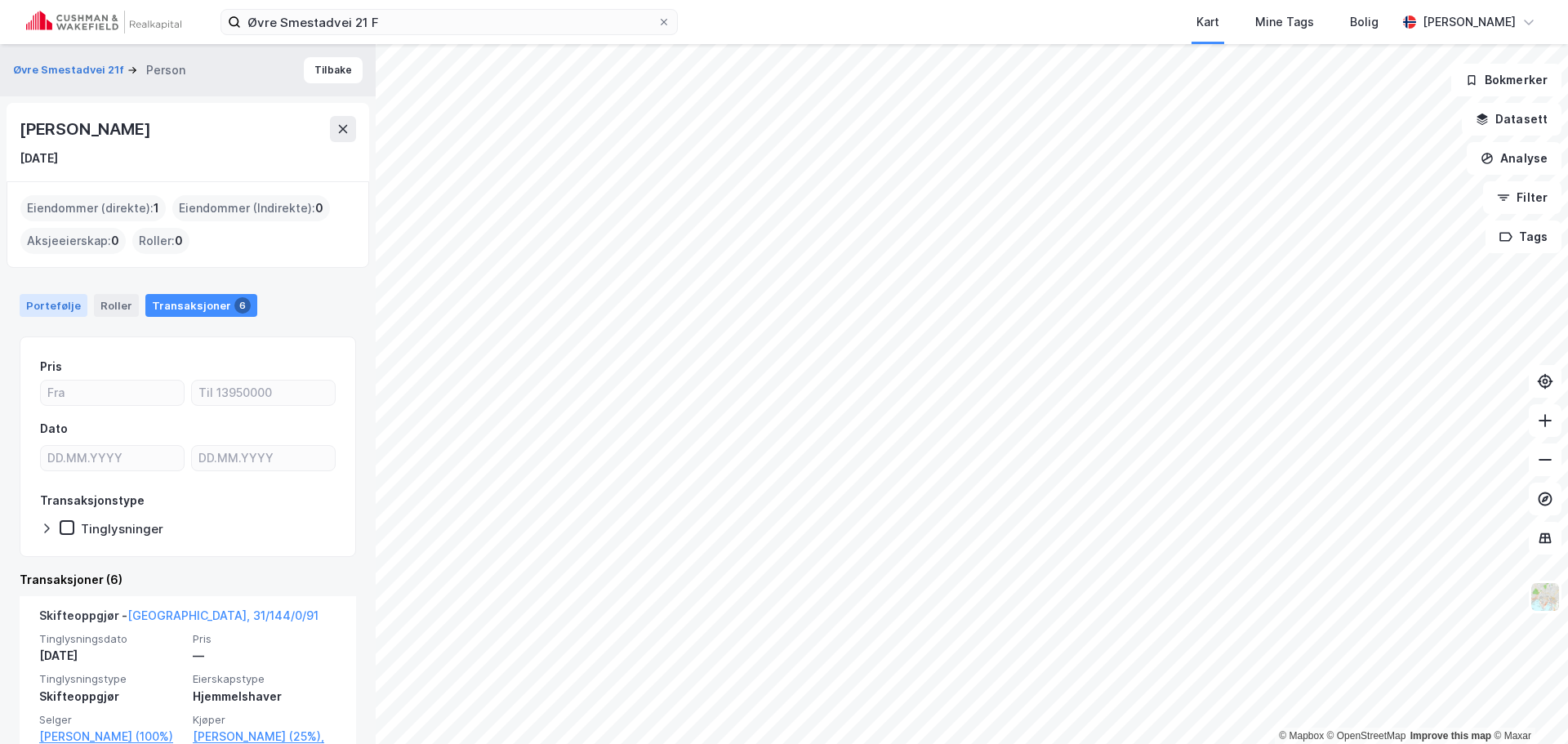
click at [67, 306] on div "Portefølje" at bounding box center [54, 306] width 68 height 23
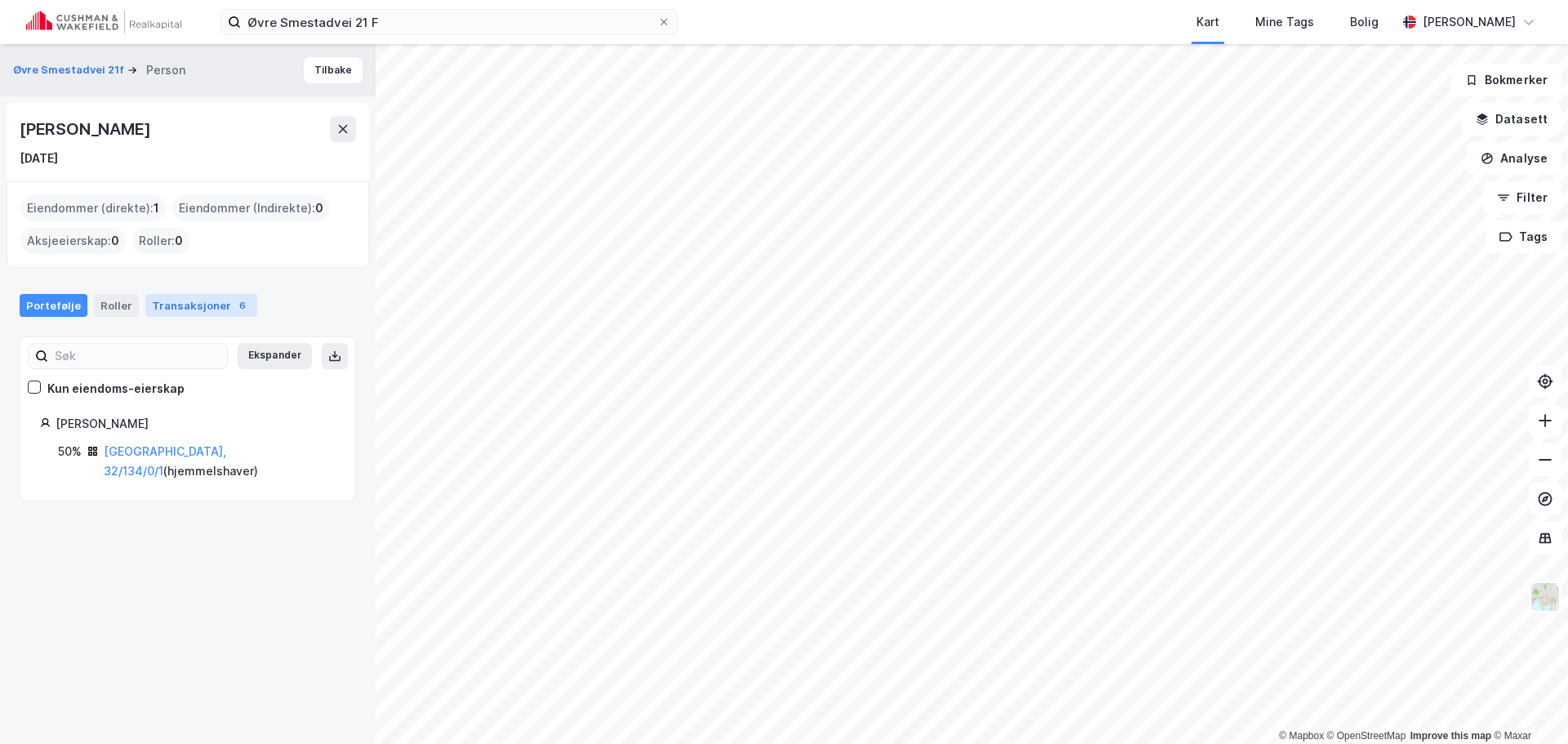
click at [189, 309] on div "Transaksjoner 6" at bounding box center [201, 306] width 112 height 23
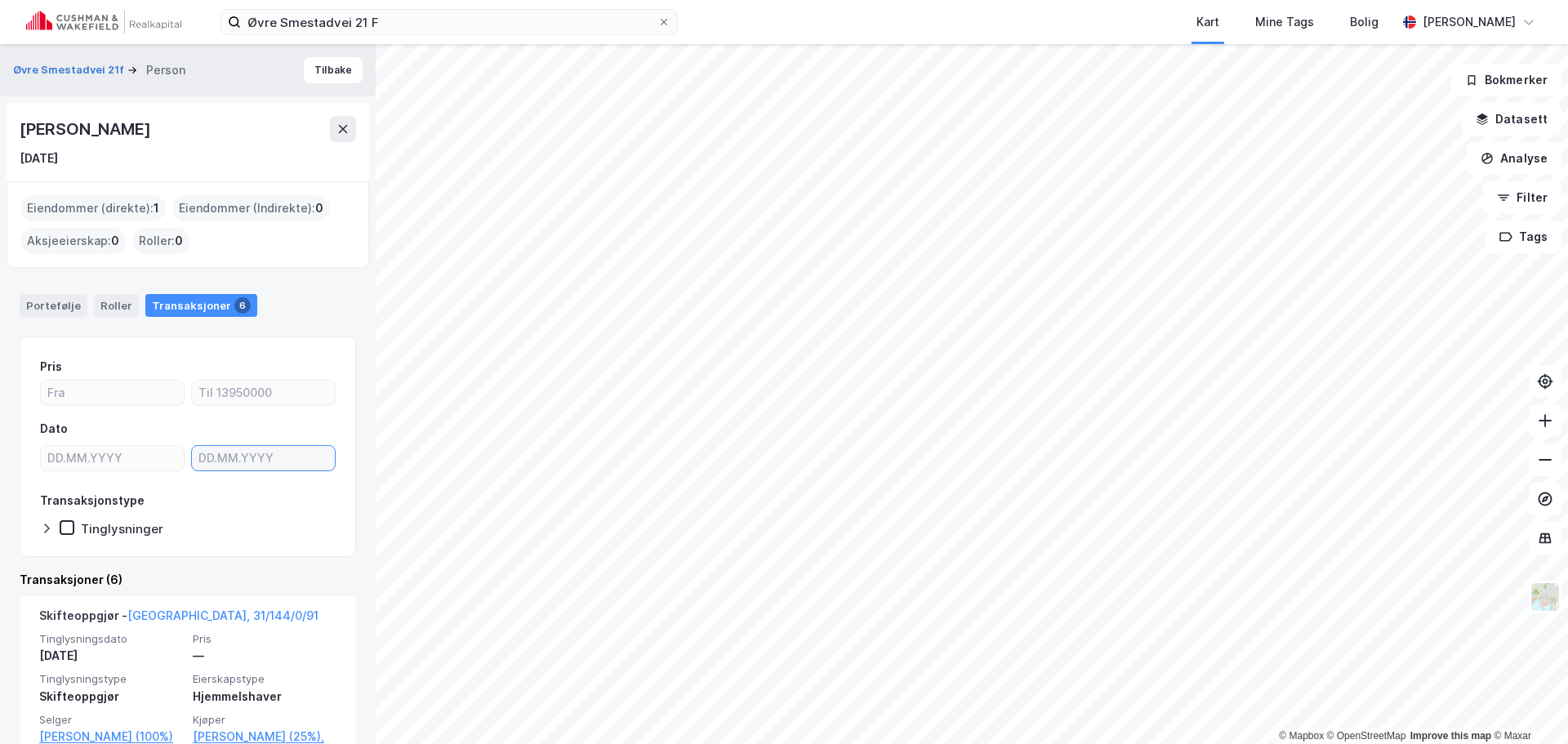
type input "DD.MM.YYYY"
click at [70, 305] on div "Portefølje" at bounding box center [54, 306] width 68 height 23
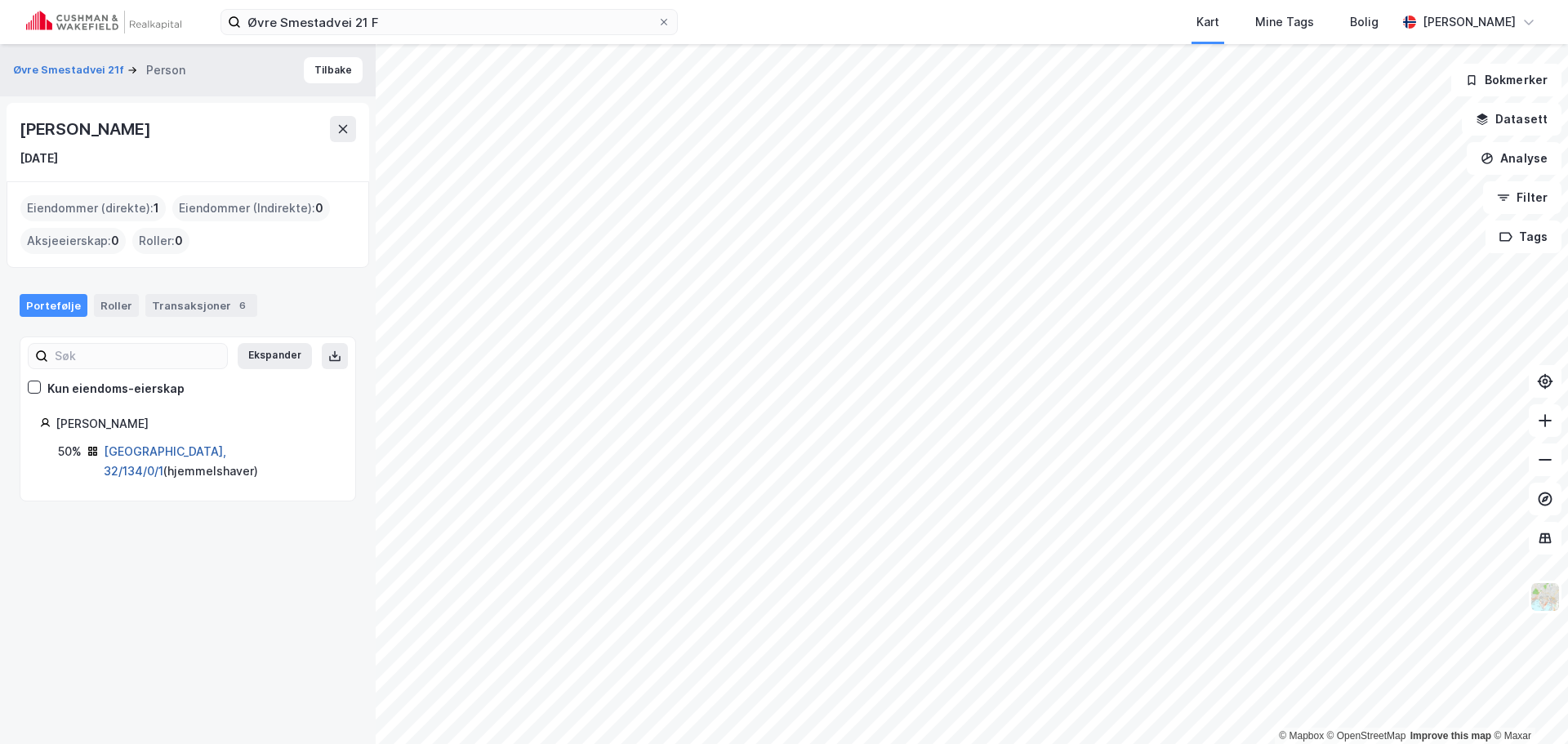
click at [173, 452] on link "[GEOGRAPHIC_DATA], 32/134/0/1" at bounding box center [165, 461] width 123 height 33
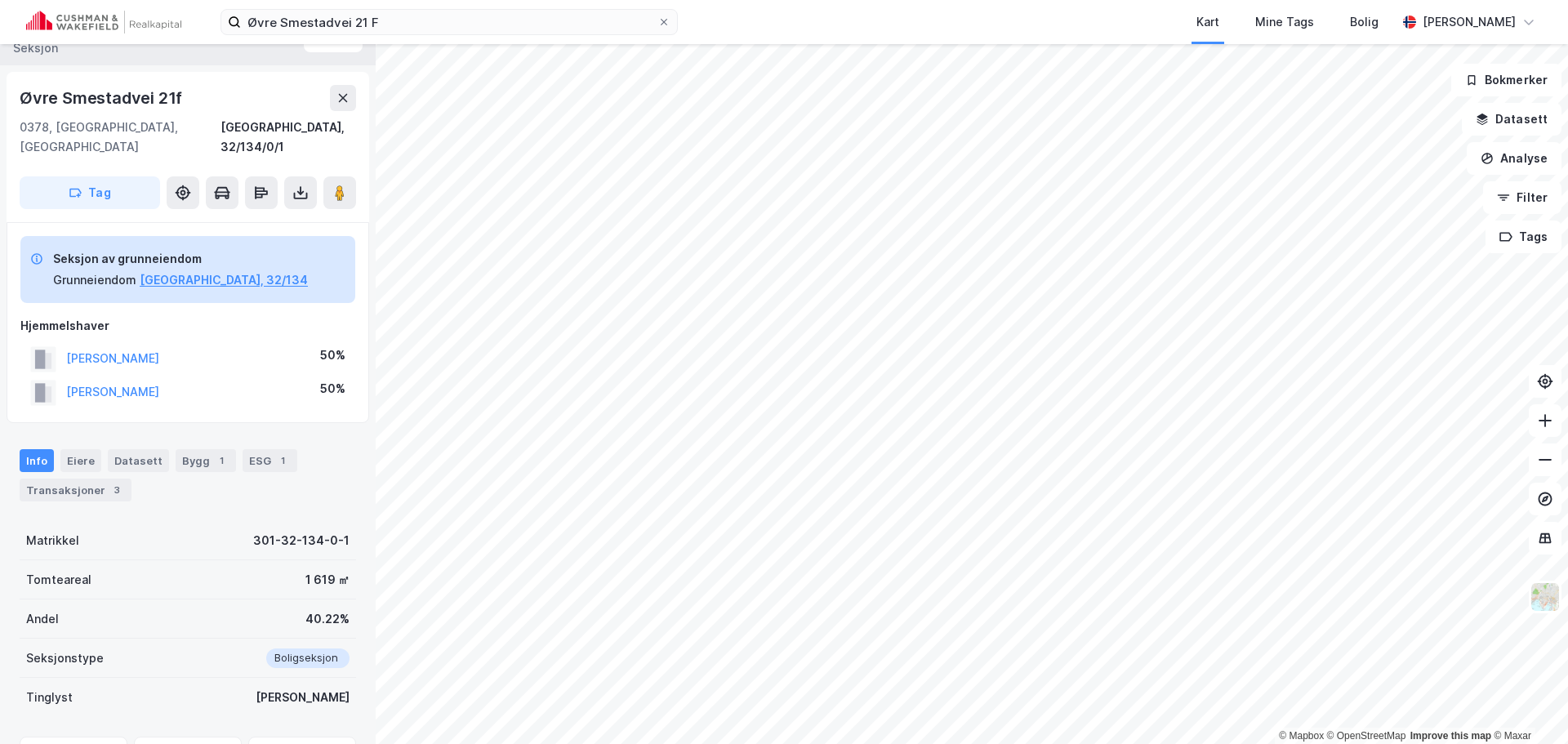
scroll to position [12, 0]
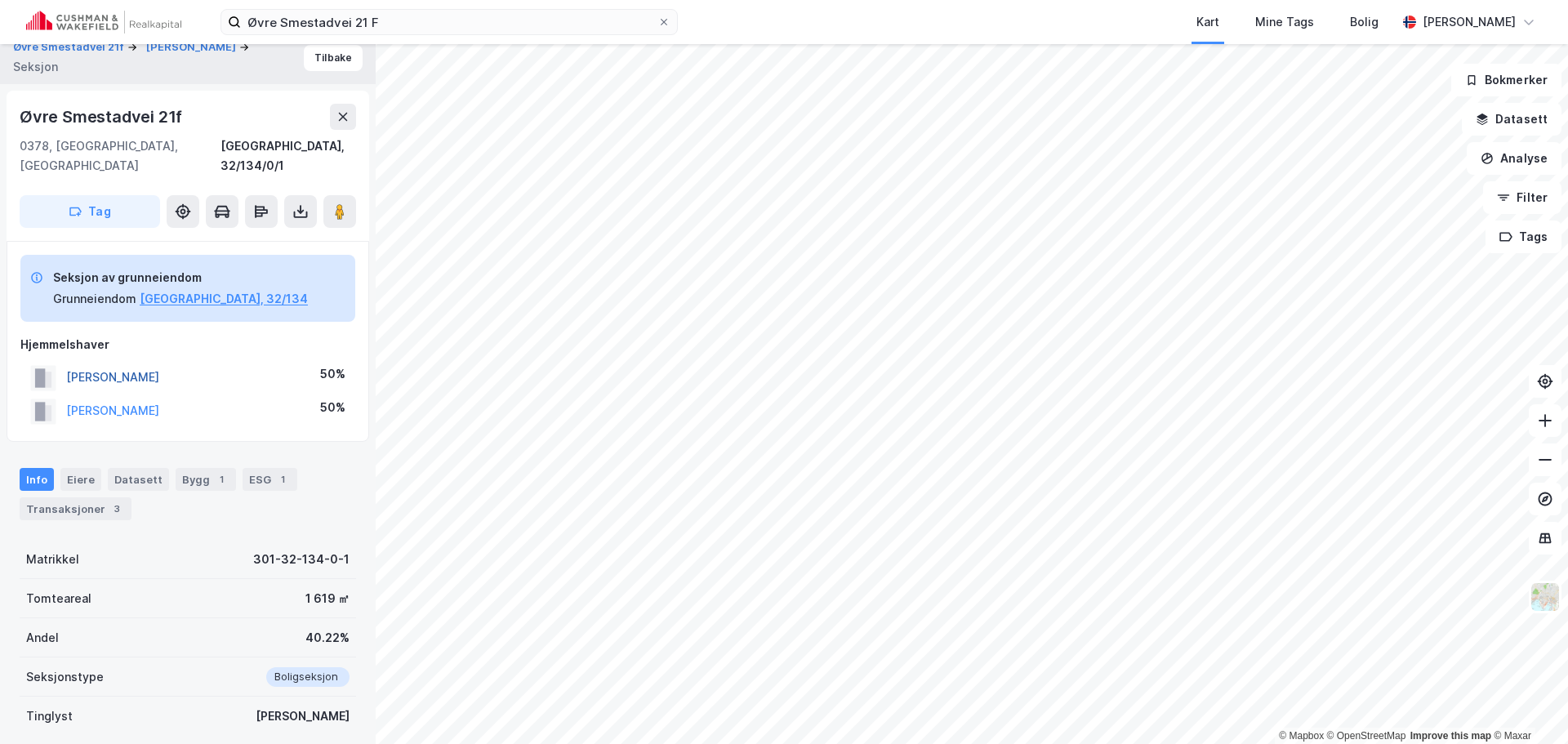
click at [0, 0] on button "[PERSON_NAME]" at bounding box center [0, 0] width 0 height 0
